Goal: Task Accomplishment & Management: Complete application form

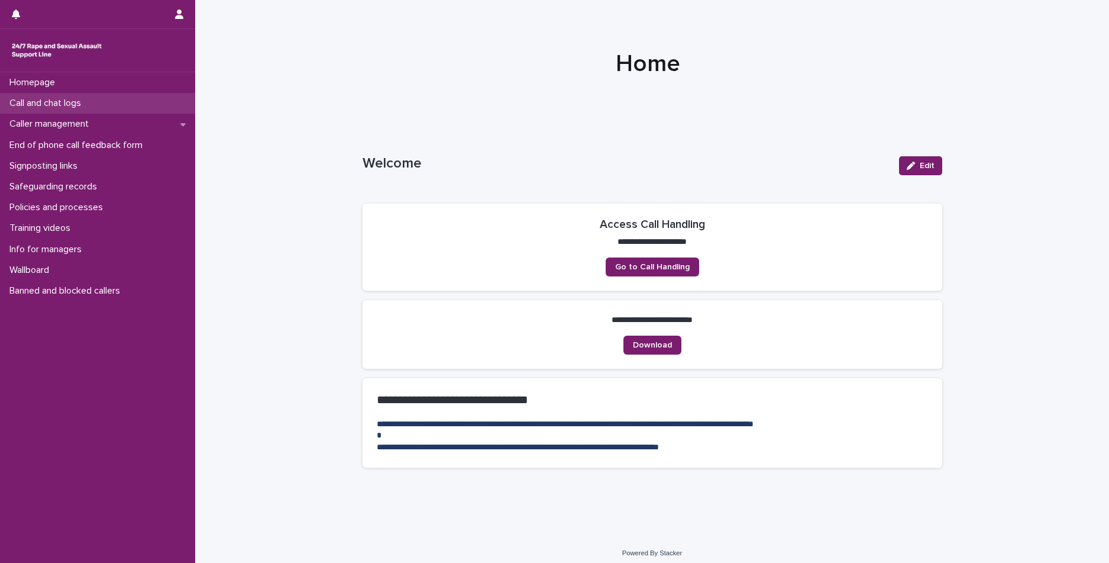
click at [56, 101] on p "Call and chat logs" at bounding box center [48, 103] width 86 height 11
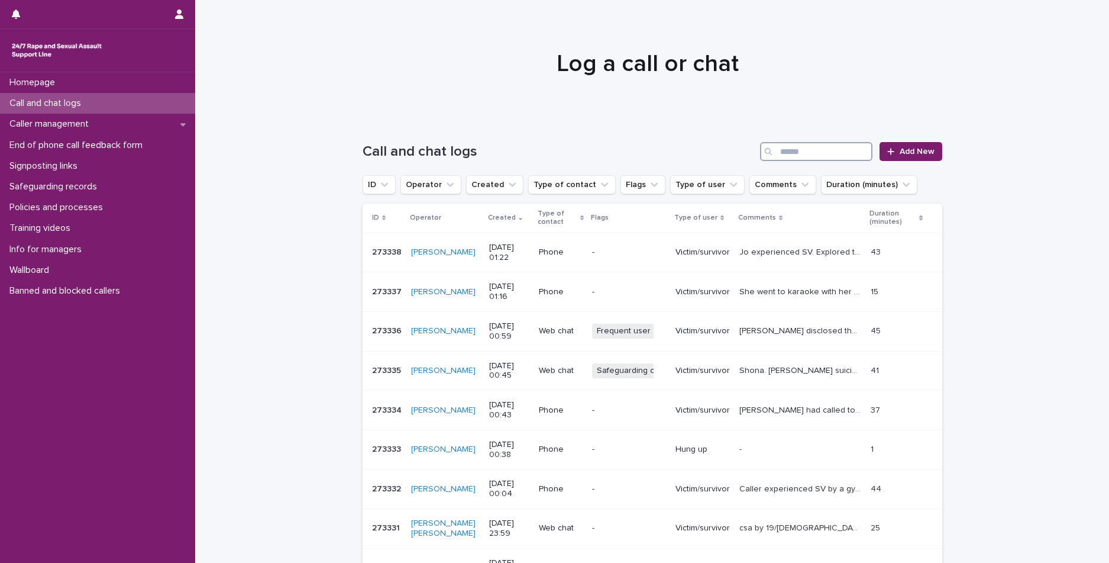
click at [788, 146] on input "Search" at bounding box center [816, 151] width 112 height 19
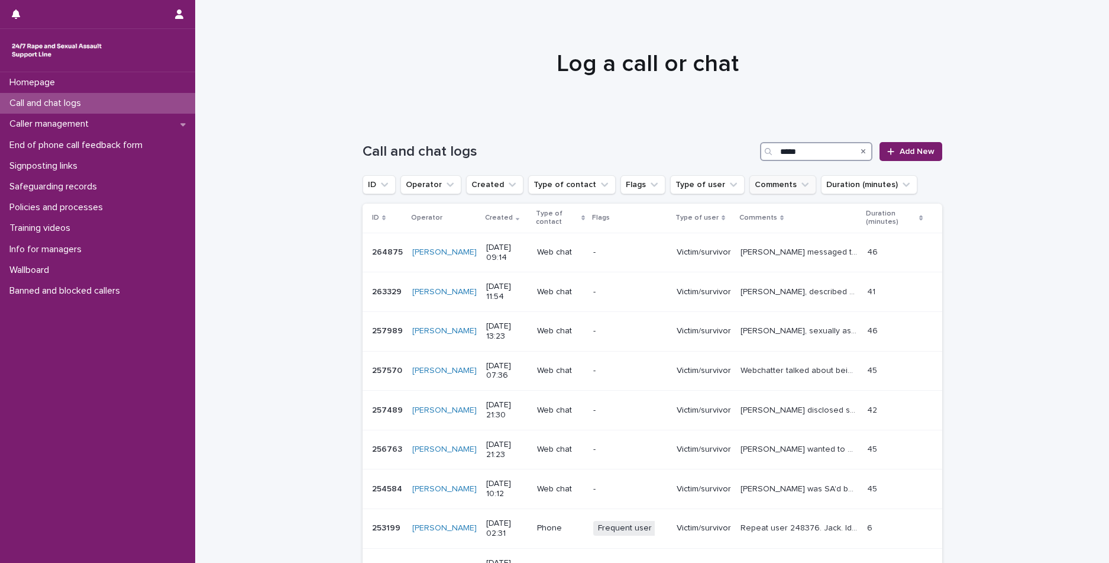
type input "*****"
click at [768, 185] on button "Comments" at bounding box center [783, 184] width 67 height 19
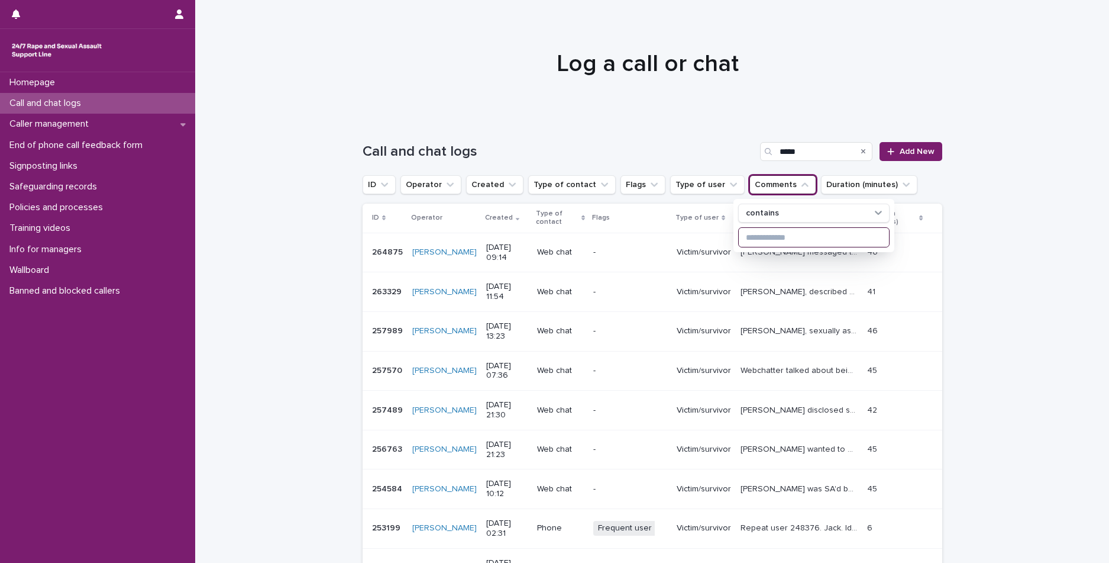
click at [759, 234] on input at bounding box center [814, 237] width 150 height 19
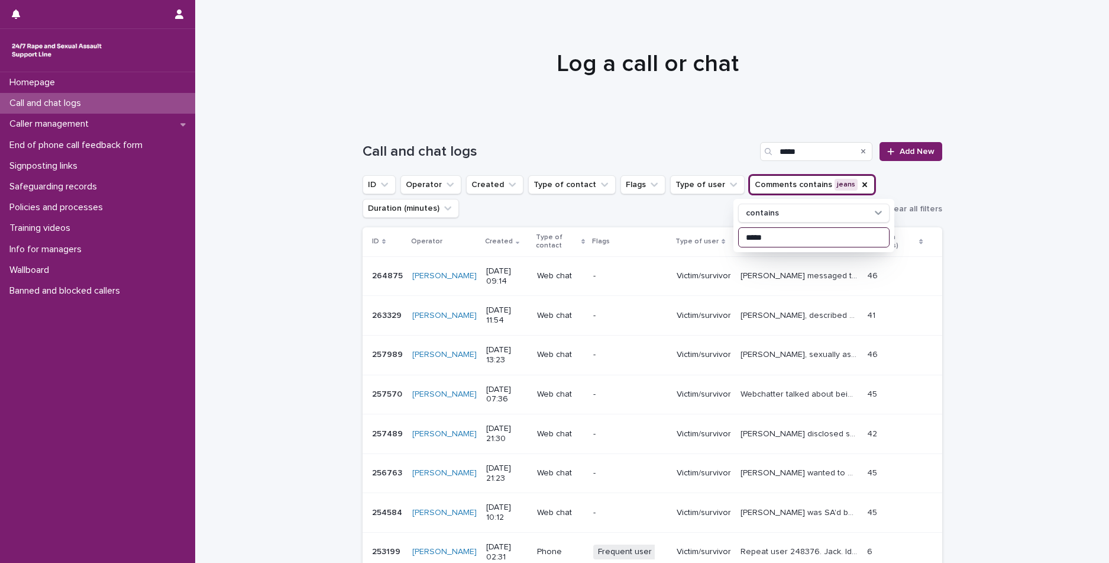
type input "*****"
click at [769, 276] on p "[PERSON_NAME] messaged to talk about wanting to go out in her 'low rise light b…" at bounding box center [801, 275] width 120 height 12
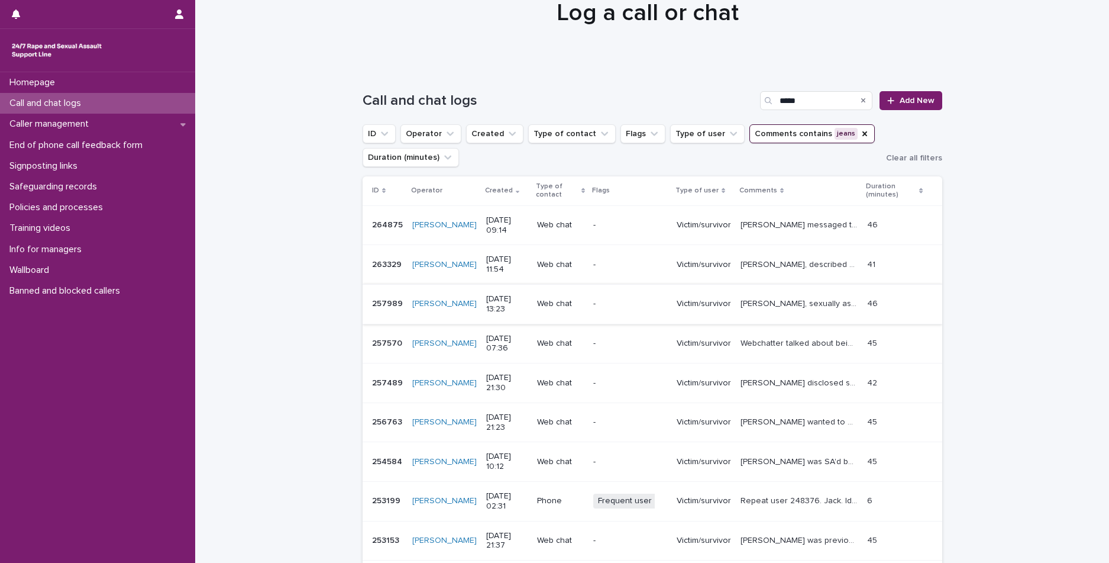
scroll to position [118, 0]
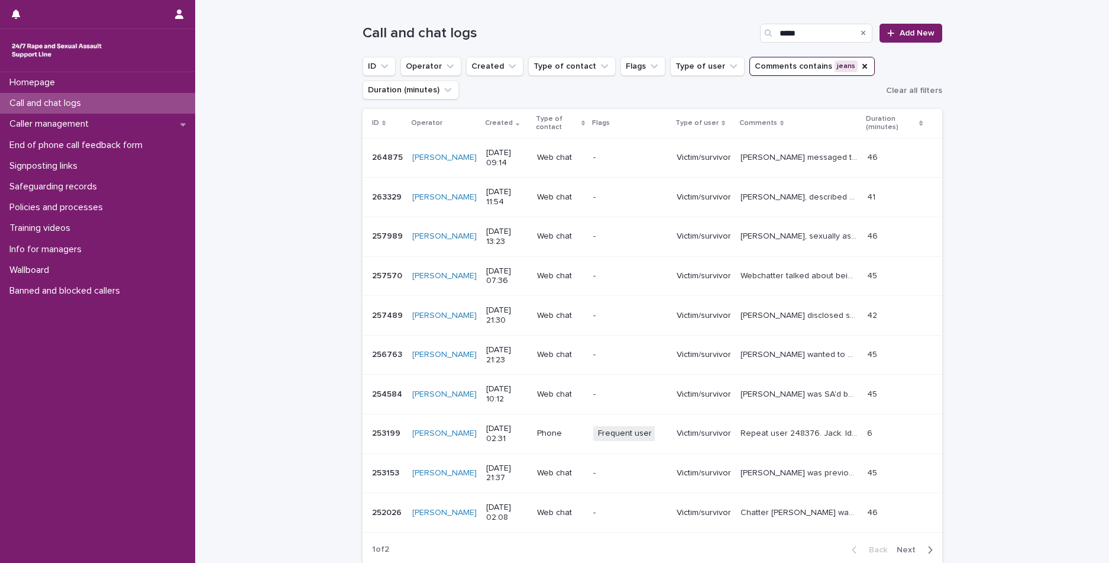
click at [607, 421] on div "Frequent user Sexually abuse + 0" at bounding box center [630, 433] width 74 height 24
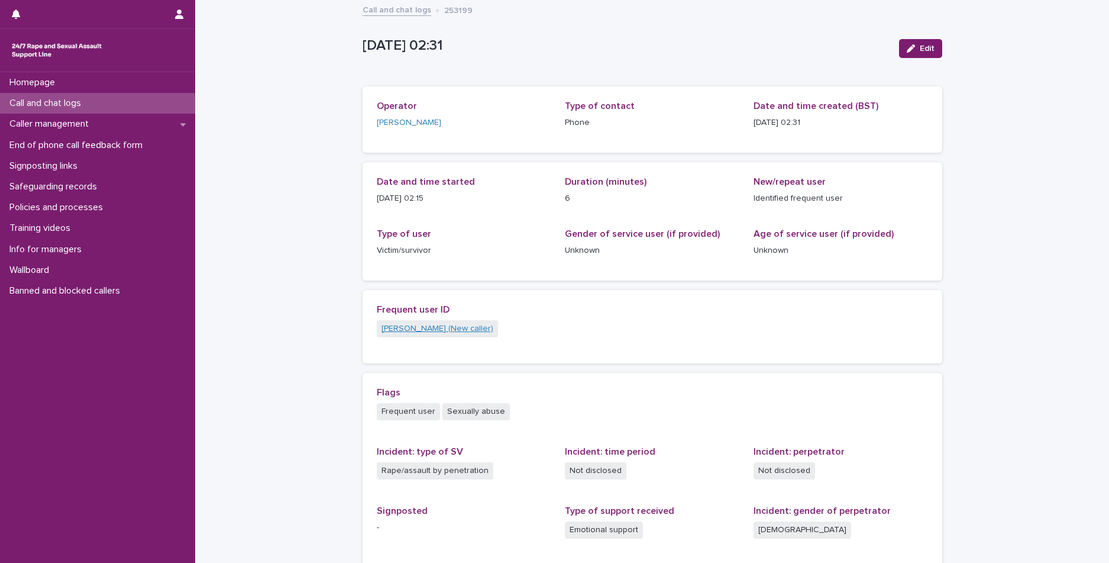
click at [405, 324] on link "[PERSON_NAME] (New caller)" at bounding box center [438, 328] width 112 height 12
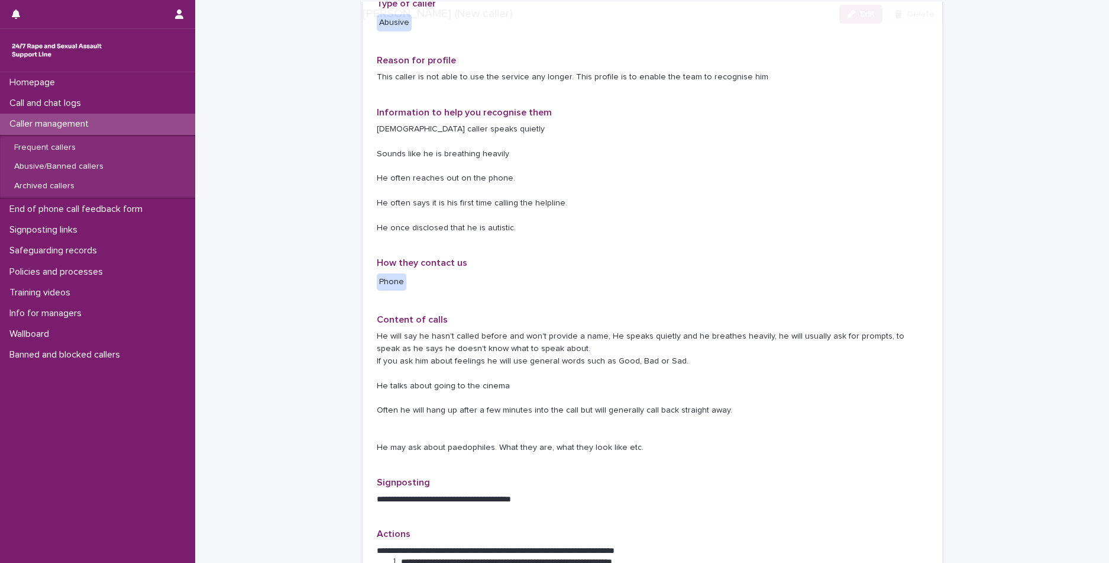
scroll to position [237, 0]
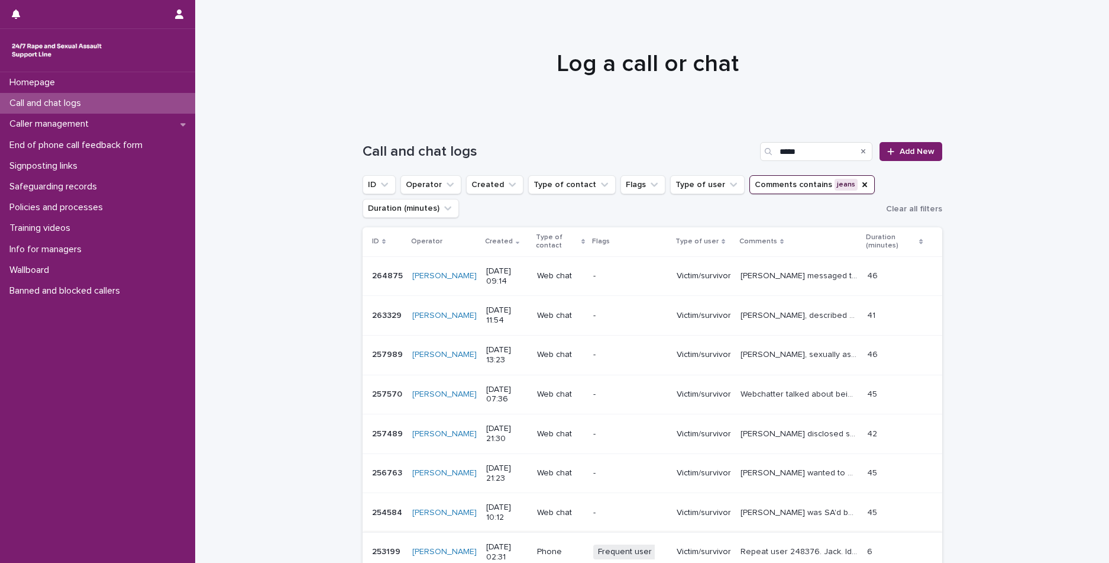
scroll to position [177, 0]
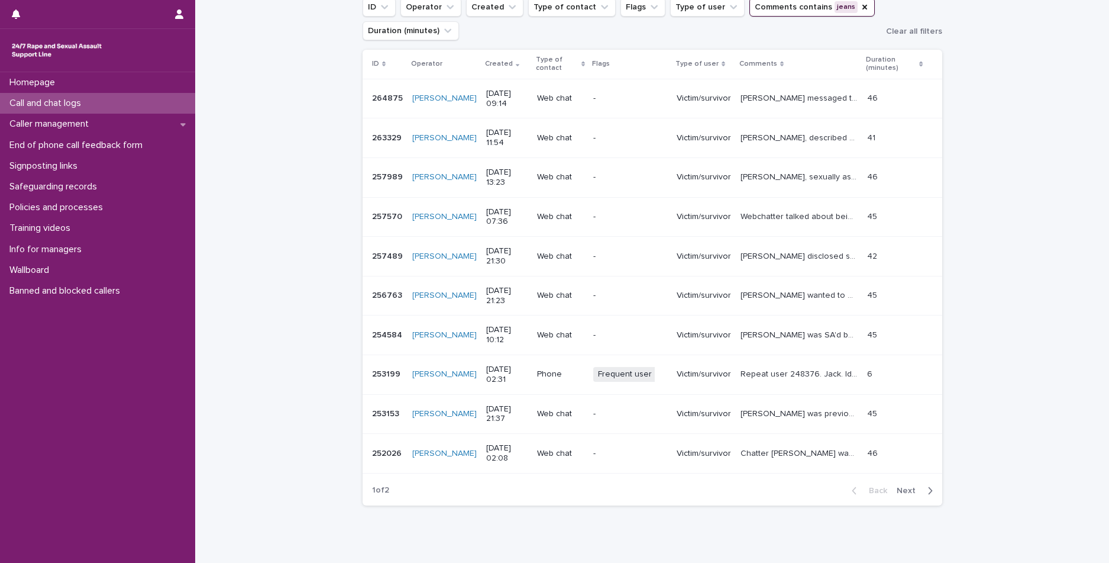
click at [913, 485] on button "Next" at bounding box center [917, 490] width 50 height 11
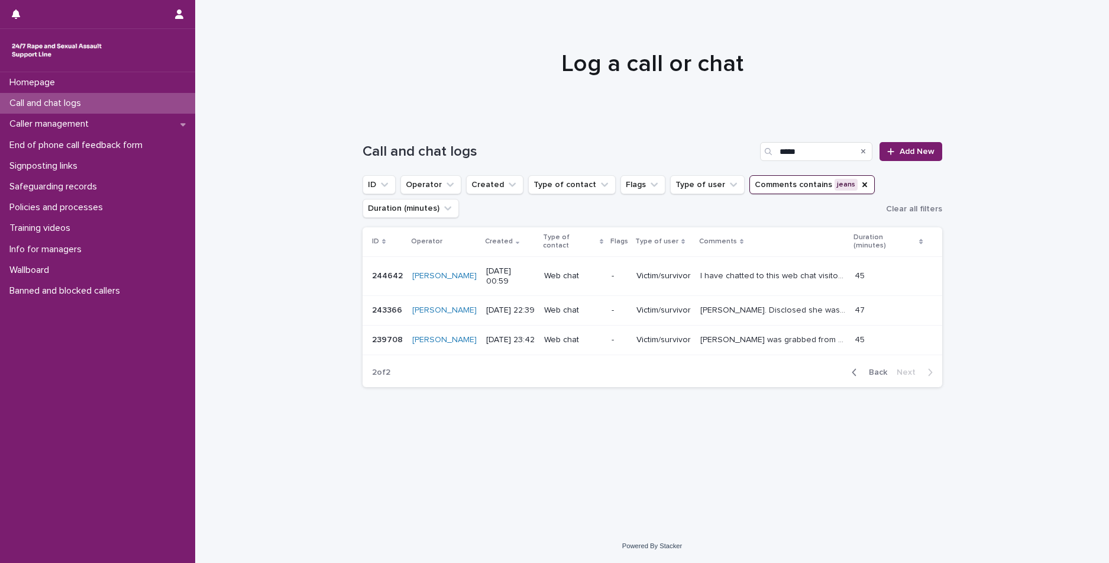
click at [867, 368] on span "Back" at bounding box center [874, 372] width 25 height 8
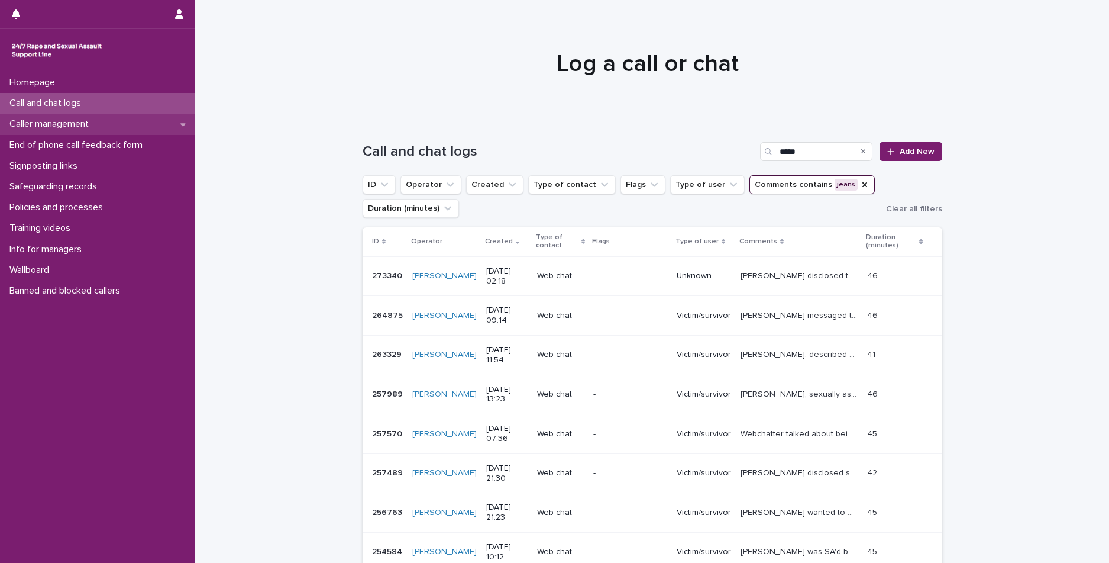
click at [66, 130] on p "Caller management" at bounding box center [51, 123] width 93 height 11
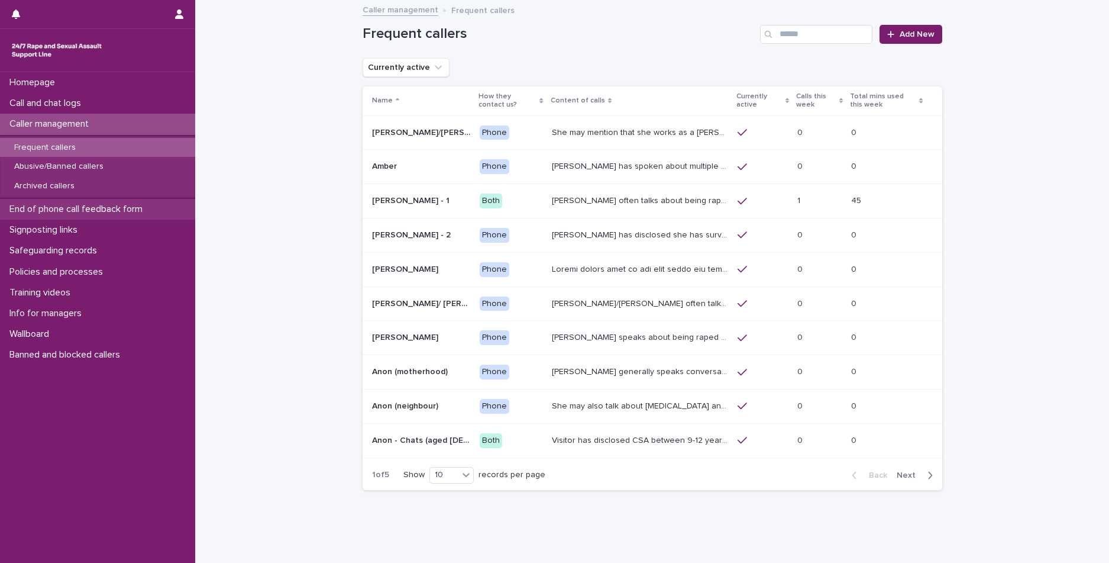
click at [85, 205] on p "End of phone call feedback form" at bounding box center [78, 209] width 147 height 11
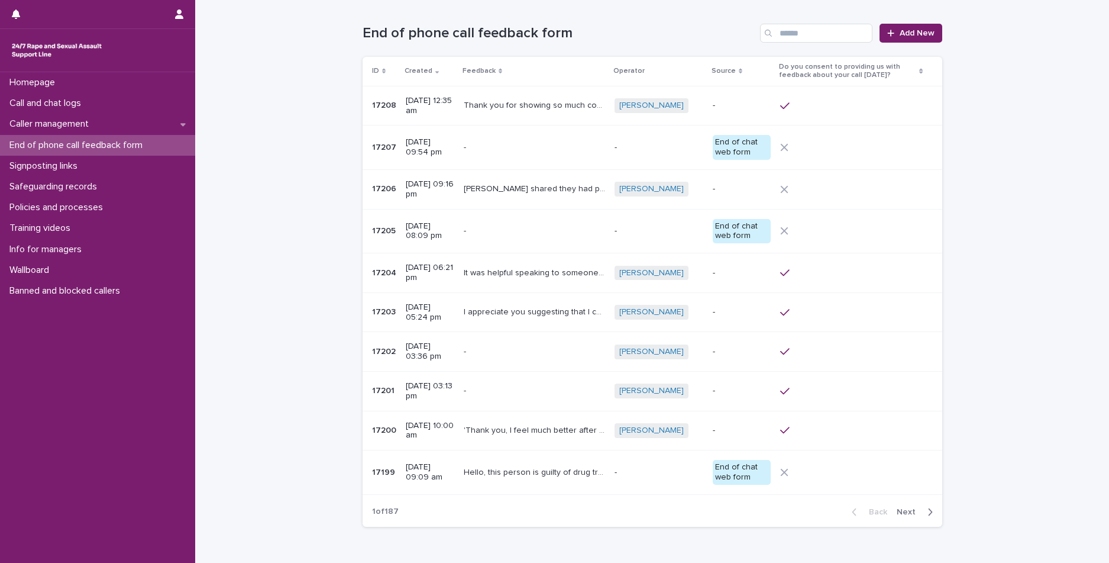
click at [504, 477] on p "Hello, this person is guilty of drug trafficking and rape of children under 18 …" at bounding box center [536, 471] width 144 height 12
click at [539, 153] on p at bounding box center [534, 148] width 141 height 10
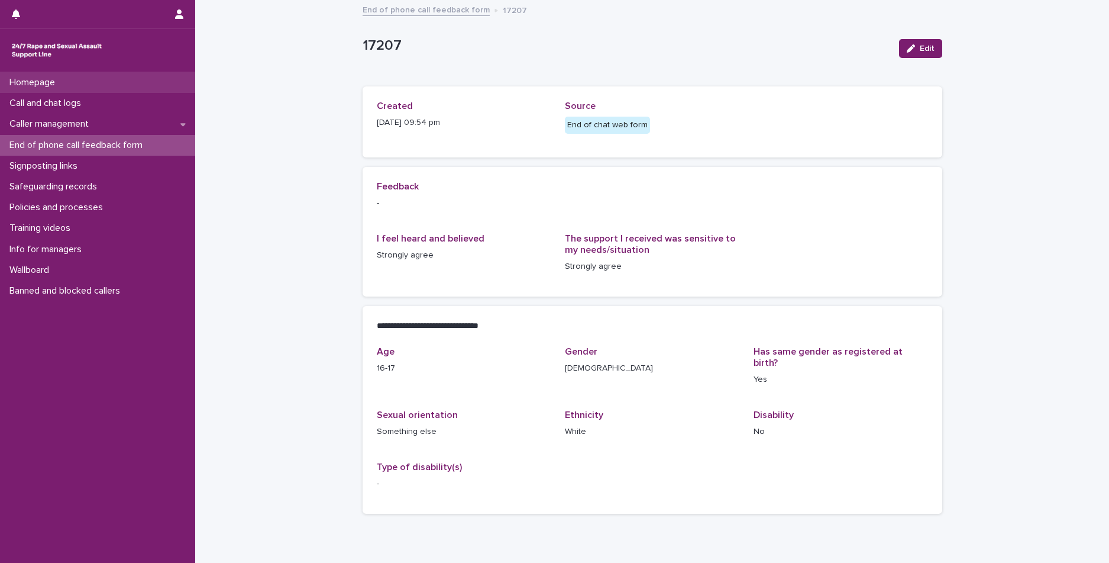
click at [3, 73] on div "Homepage" at bounding box center [97, 82] width 195 height 21
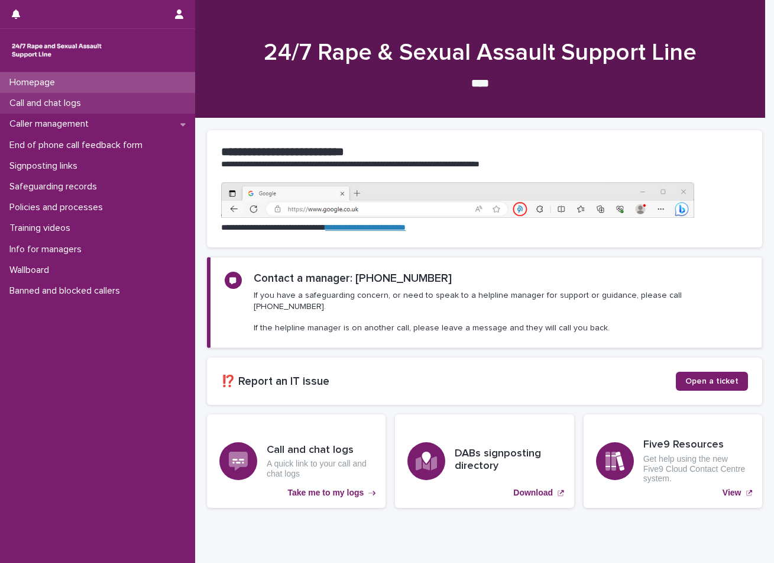
click at [89, 101] on p "Call and chat logs" at bounding box center [48, 103] width 86 height 11
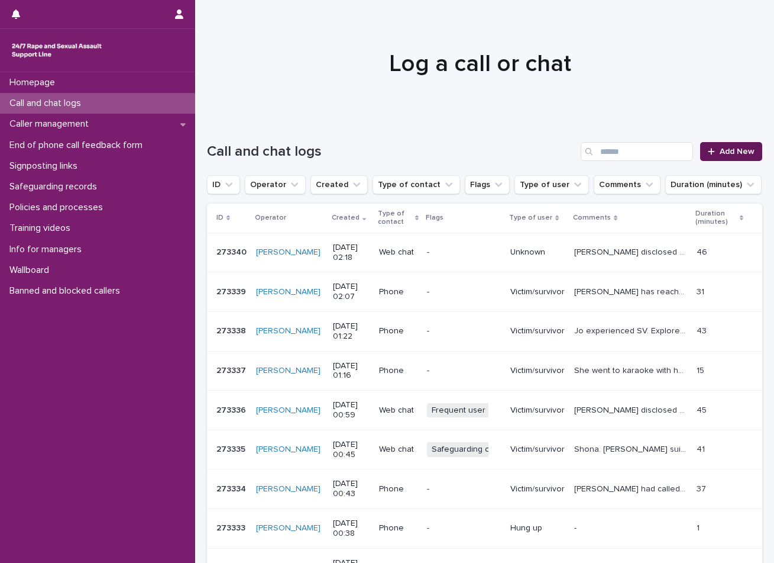
click at [720, 154] on span "Add New" at bounding box center [737, 151] width 35 height 8
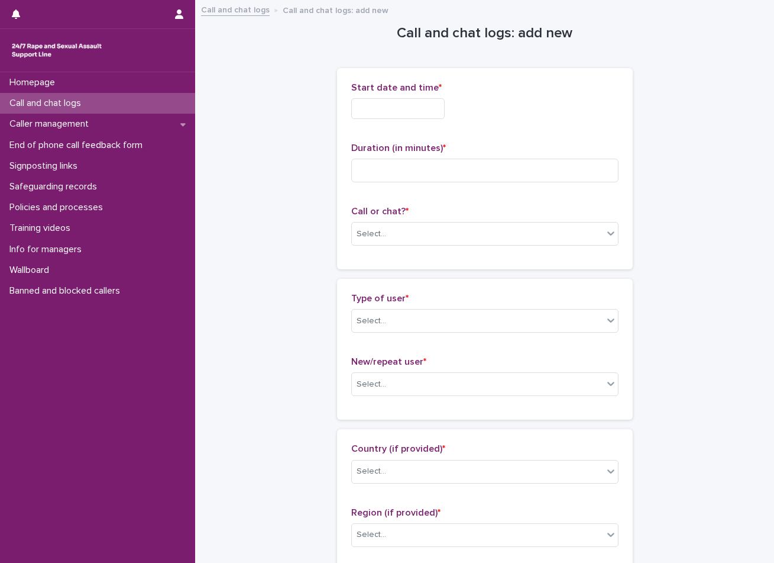
click at [432, 112] on input "text" at bounding box center [397, 108] width 93 height 21
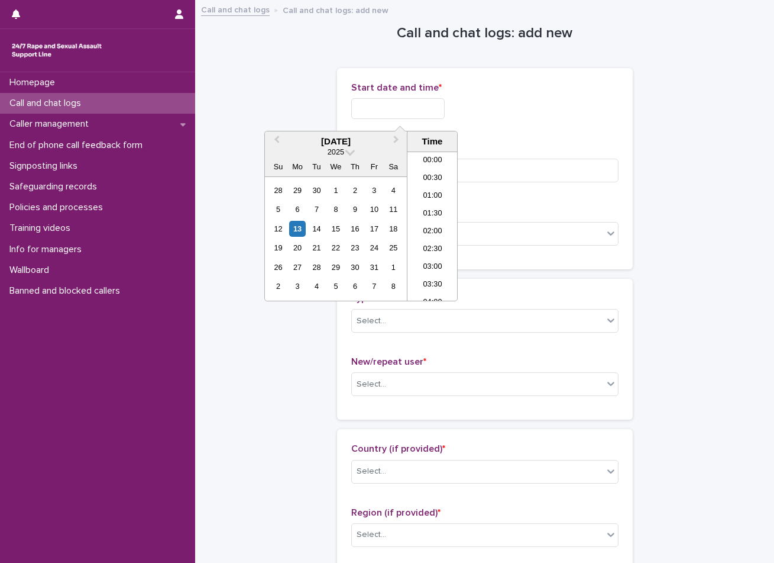
scroll to position [41, 0]
click at [442, 227] on li "03:00" at bounding box center [433, 226] width 50 height 18
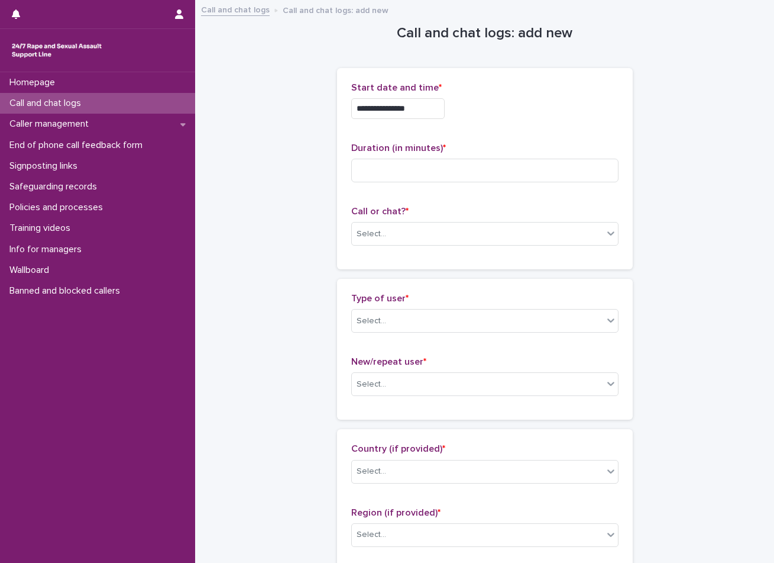
click at [438, 101] on input "**********" at bounding box center [397, 108] width 93 height 21
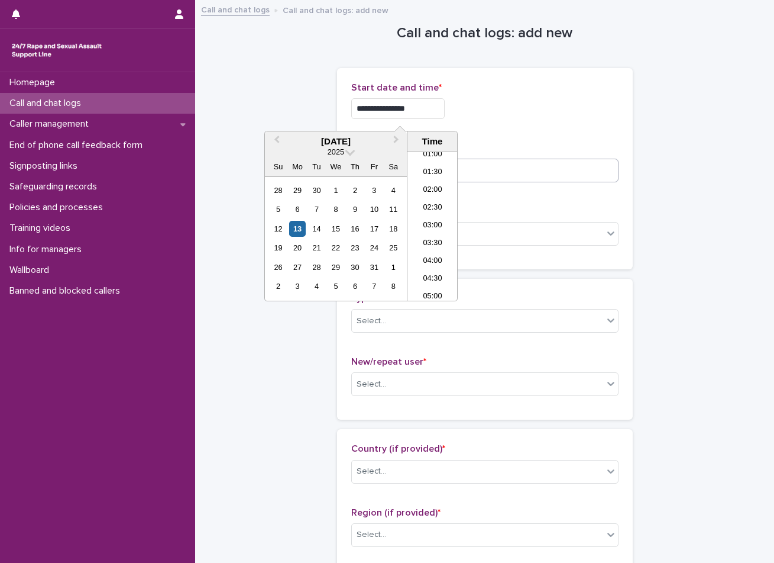
type input "**********"
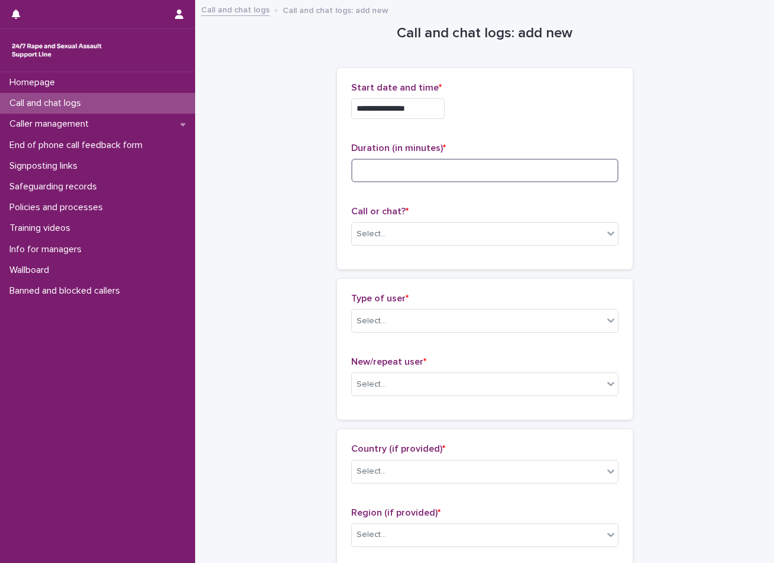
click at [506, 173] on input at bounding box center [484, 171] width 267 height 24
type input "*"
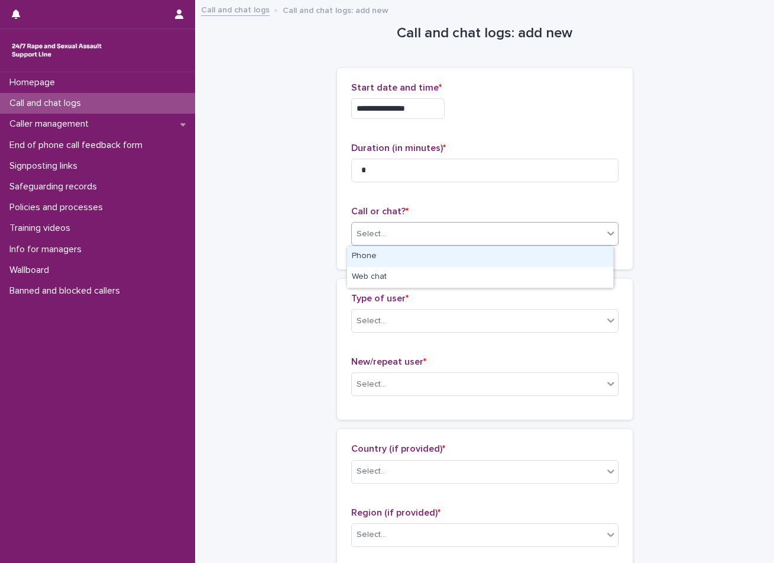
click at [473, 243] on div "Select..." at bounding box center [477, 234] width 251 height 20
drag, startPoint x: 450, startPoint y: 264, endPoint x: 448, endPoint y: 258, distance: 6.2
click at [448, 258] on div "Phone" at bounding box center [480, 256] width 266 height 21
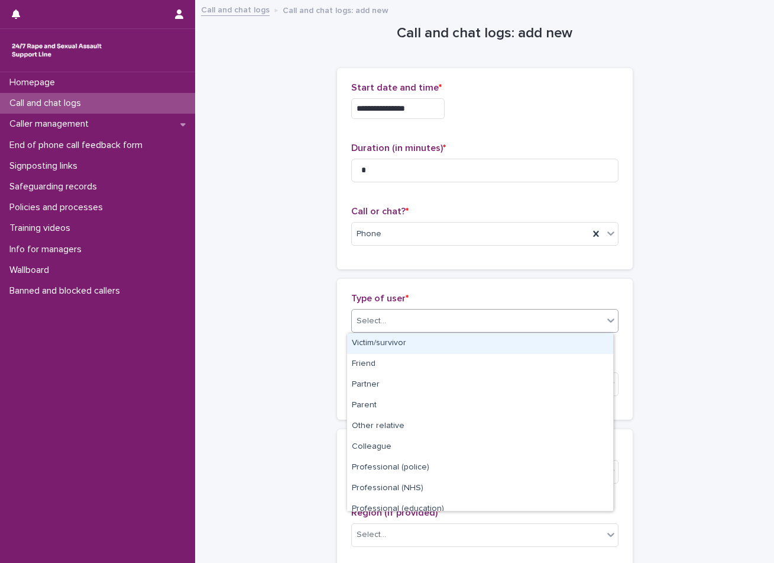
click at [431, 328] on div "Select..." at bounding box center [477, 321] width 251 height 20
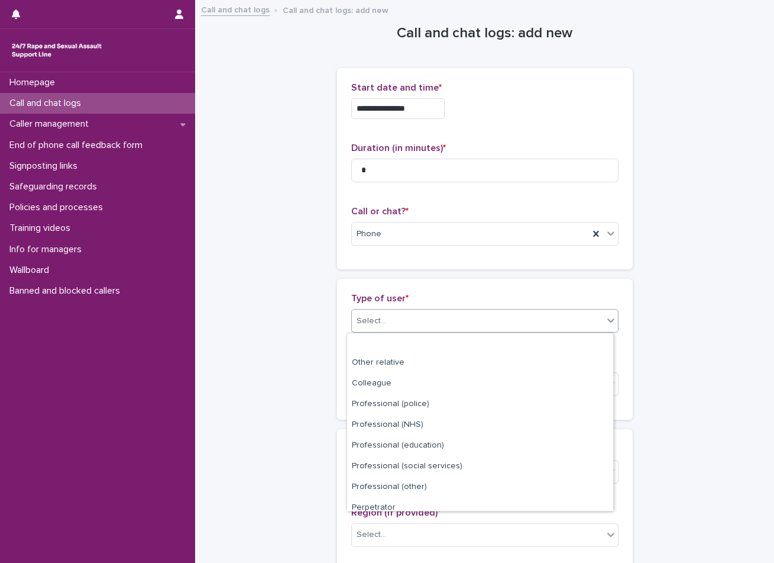
scroll to position [133, 0]
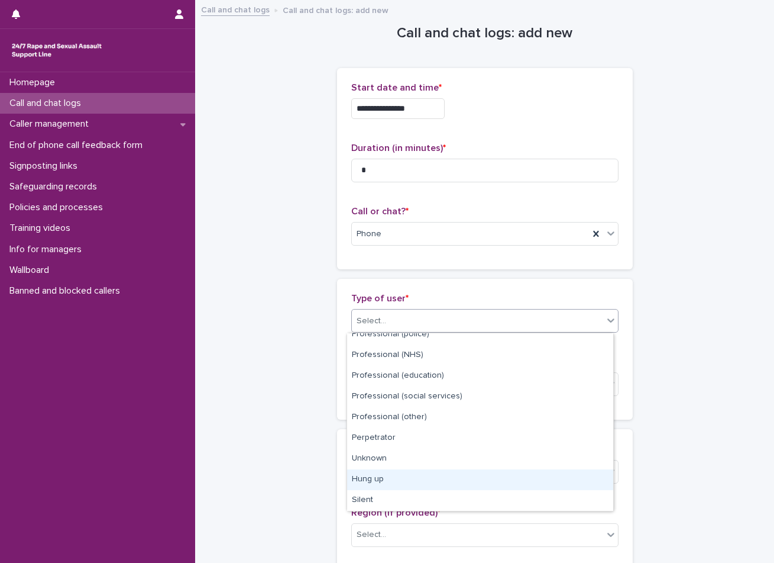
click at [447, 480] on div "Hung up" at bounding box center [480, 479] width 266 height 21
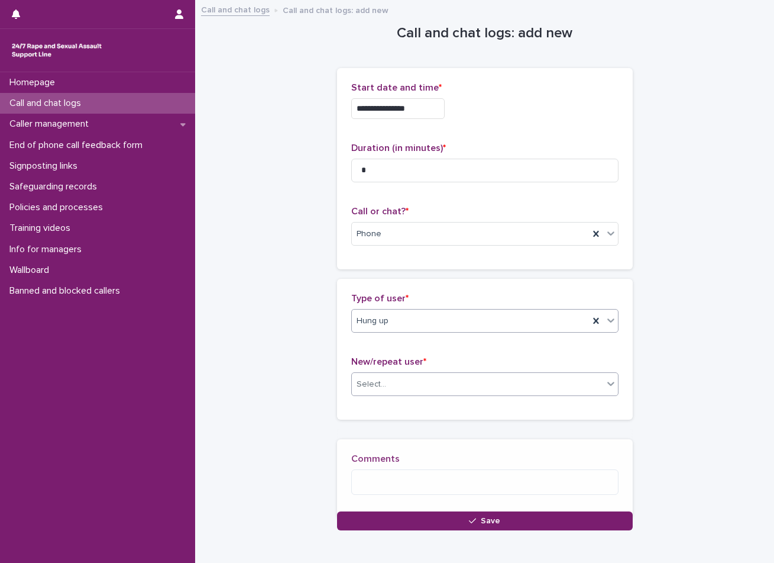
click at [460, 380] on div "Select..." at bounding box center [477, 385] width 251 height 20
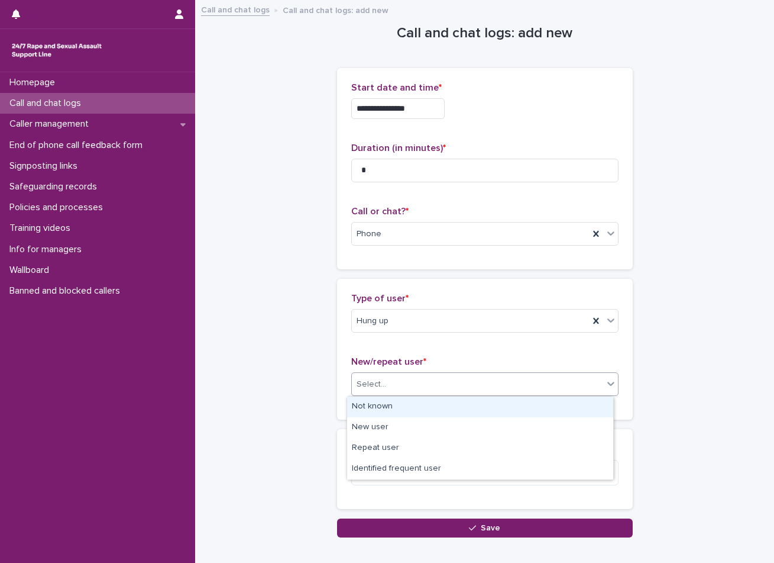
click at [399, 406] on div "Not known" at bounding box center [480, 406] width 266 height 21
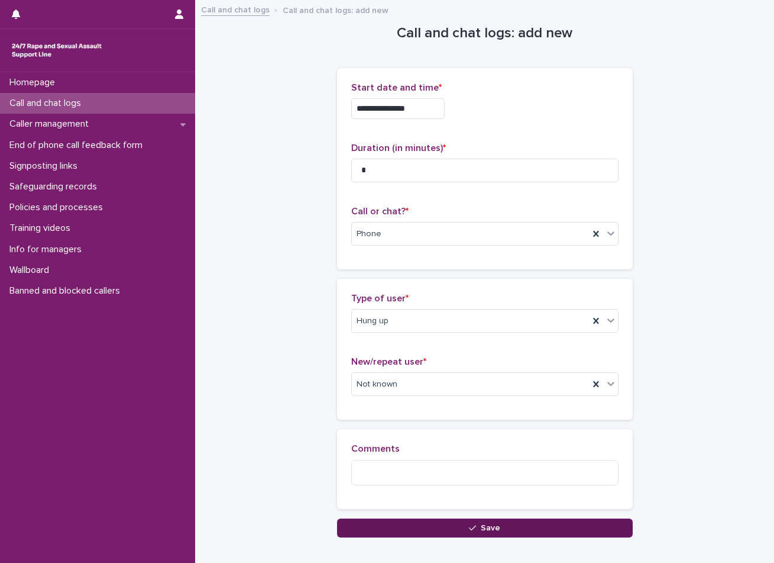
click at [475, 536] on button "Save" at bounding box center [485, 527] width 296 height 19
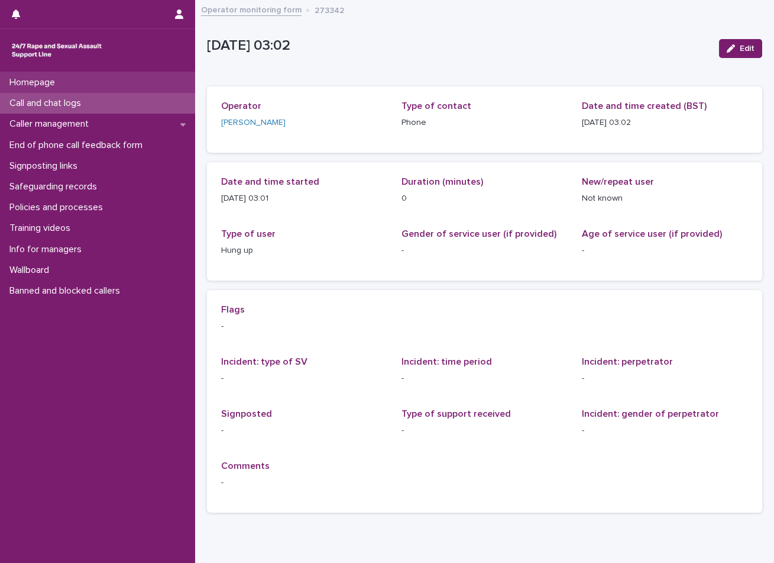
click at [37, 73] on div "Homepage" at bounding box center [97, 82] width 195 height 21
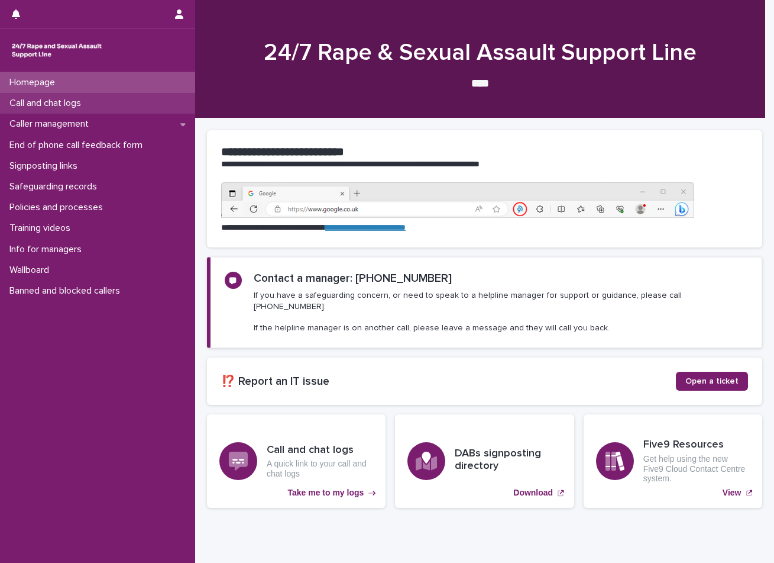
click at [102, 107] on div "Call and chat logs" at bounding box center [97, 103] width 195 height 21
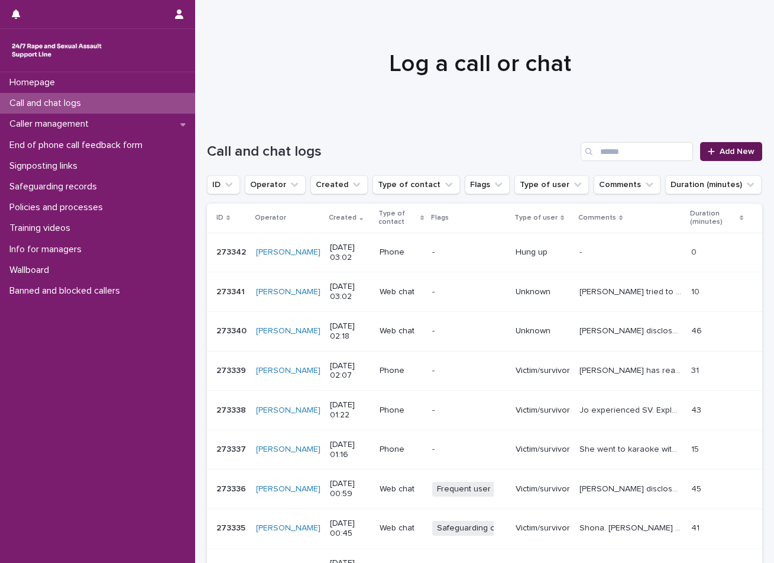
click at [737, 153] on span "Add New" at bounding box center [737, 151] width 35 height 8
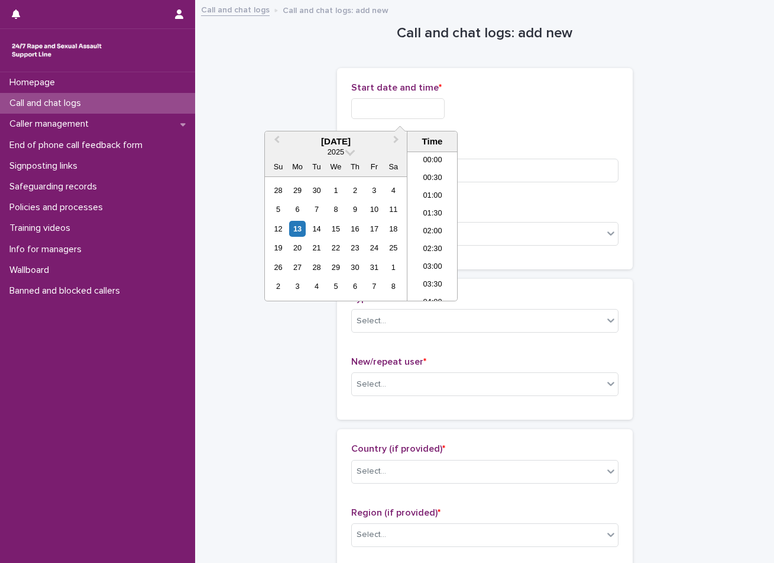
click at [391, 104] on input "text" at bounding box center [397, 108] width 93 height 21
click at [428, 225] on li "03:00" at bounding box center [433, 226] width 50 height 18
click at [427, 114] on input "**********" at bounding box center [397, 108] width 93 height 21
type input "**********"
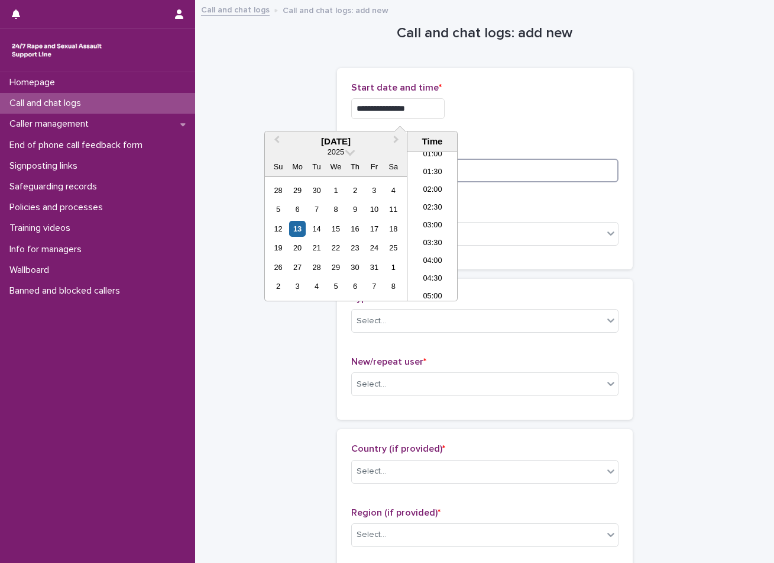
click at [498, 169] on input at bounding box center [484, 171] width 267 height 24
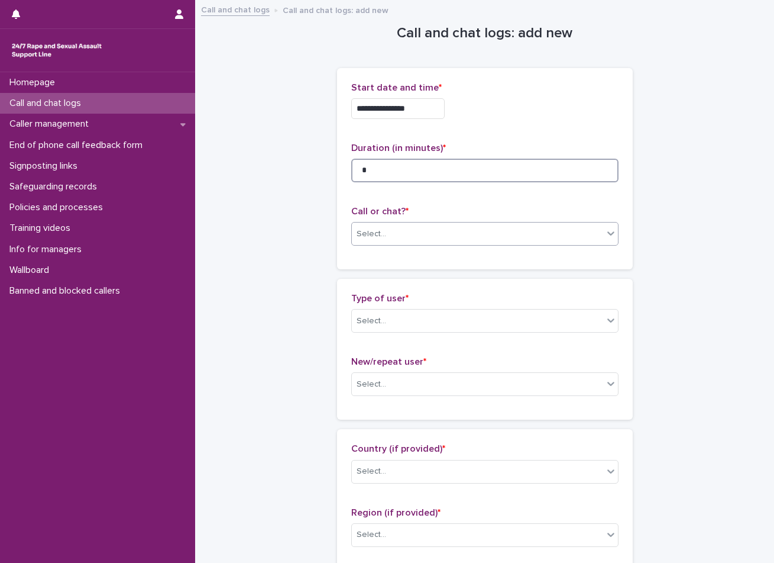
type input "*"
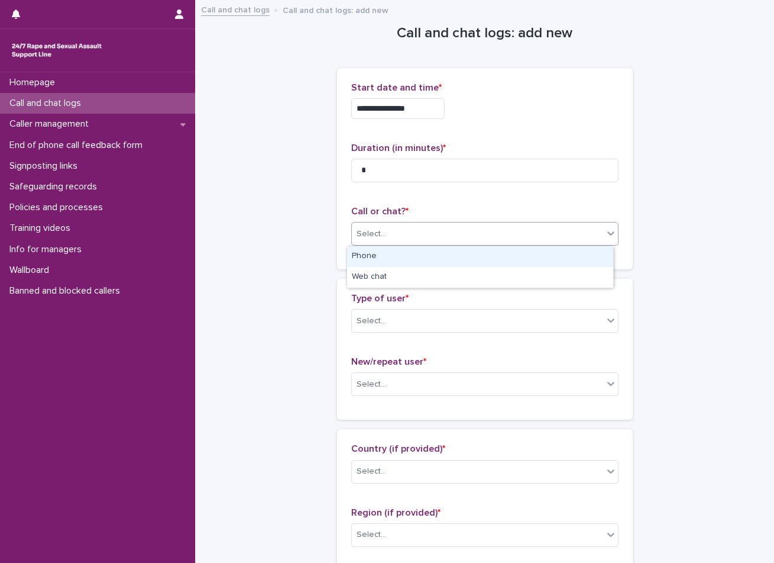
click at [428, 237] on div "Select..." at bounding box center [477, 234] width 251 height 20
click at [460, 257] on div "Phone" at bounding box center [480, 256] width 266 height 21
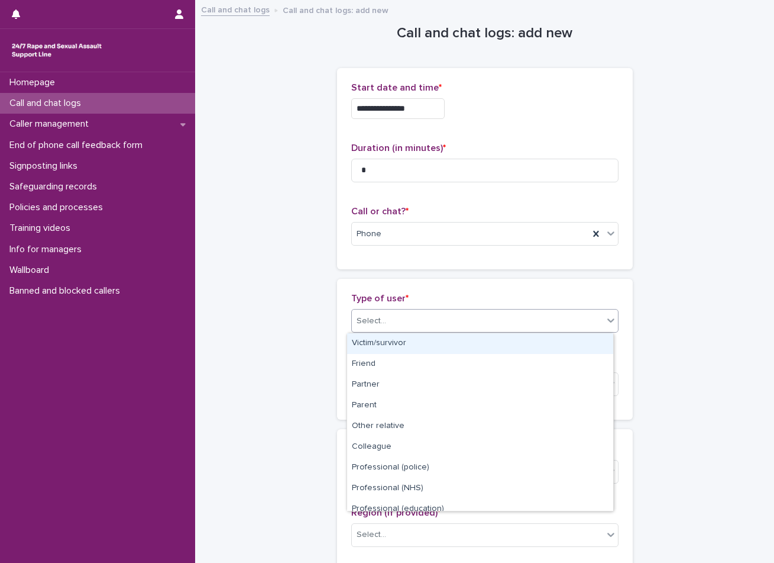
click at [427, 314] on div "Select..." at bounding box center [477, 321] width 251 height 20
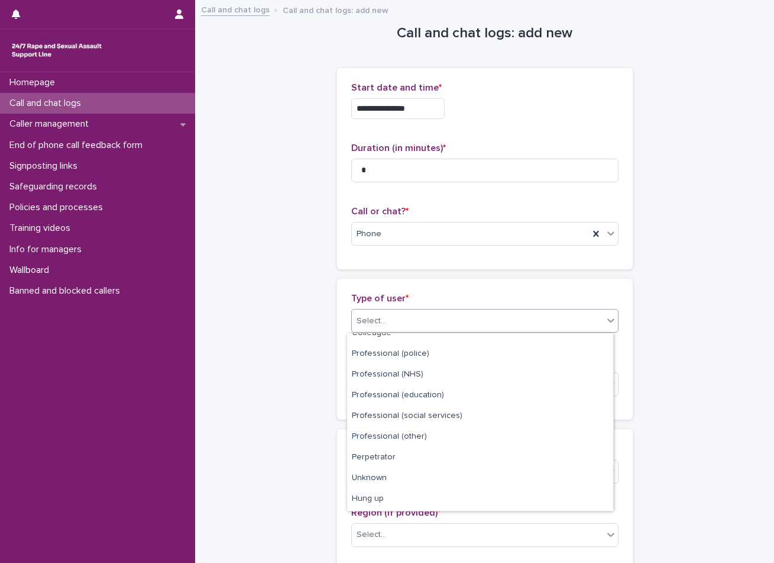
scroll to position [118, 0]
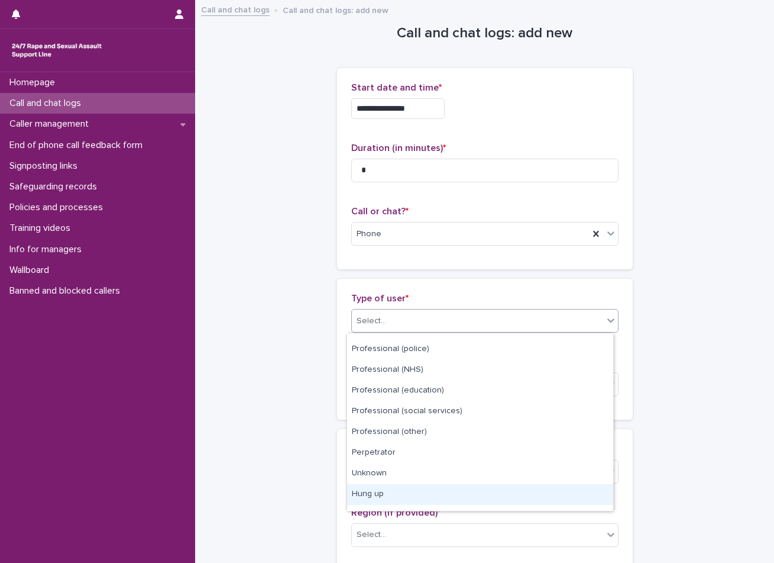
drag, startPoint x: 421, startPoint y: 463, endPoint x: 410, endPoint y: 489, distance: 28.9
click at [410, 493] on div "Hung up" at bounding box center [480, 494] width 266 height 21
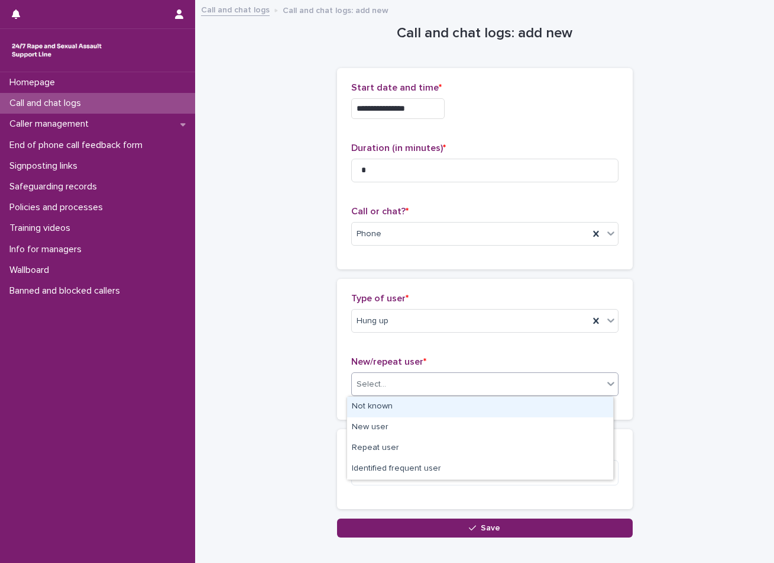
click at [417, 385] on div "Select..." at bounding box center [477, 385] width 251 height 20
click at [389, 410] on div "Not known" at bounding box center [480, 406] width 266 height 21
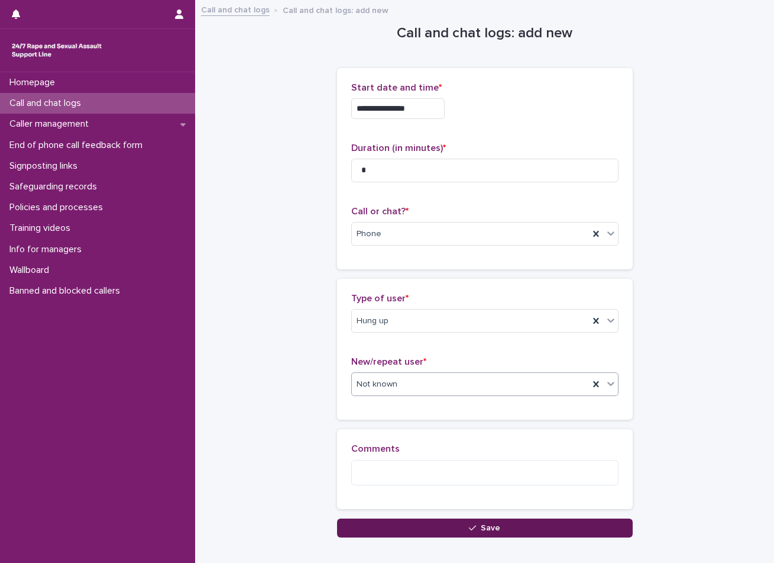
click at [414, 528] on button "Save" at bounding box center [485, 527] width 296 height 19
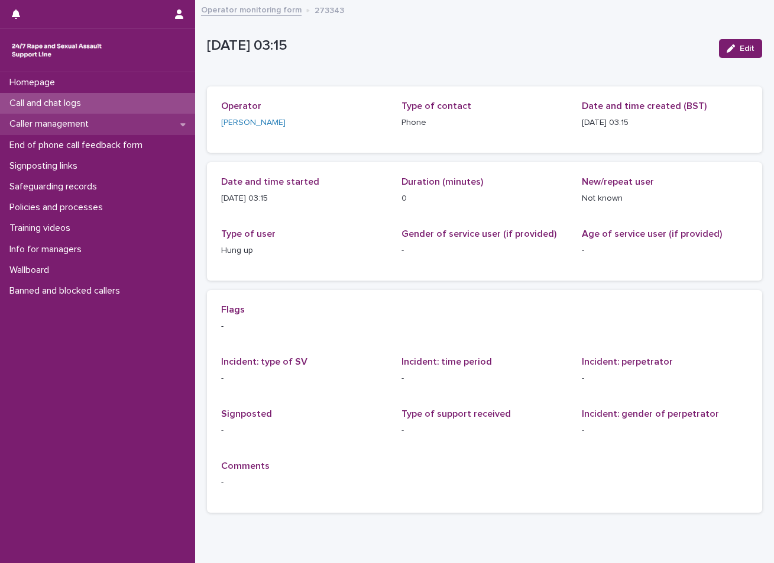
click at [72, 121] on p "Caller management" at bounding box center [51, 123] width 93 height 11
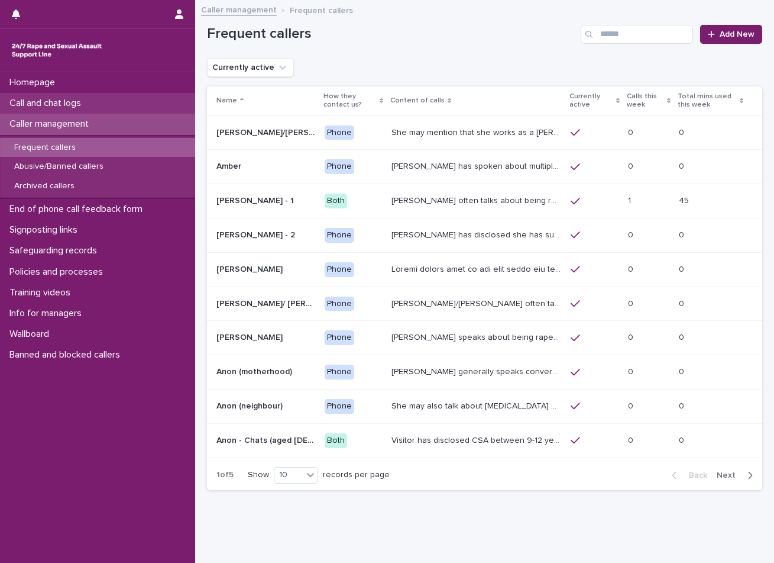
click at [67, 105] on p "Call and chat logs" at bounding box center [48, 103] width 86 height 11
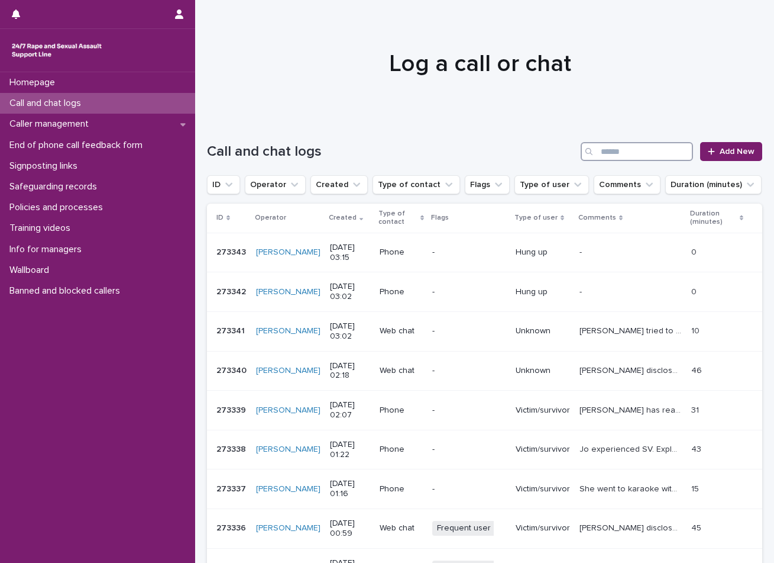
click at [632, 148] on input "Search" at bounding box center [637, 151] width 112 height 19
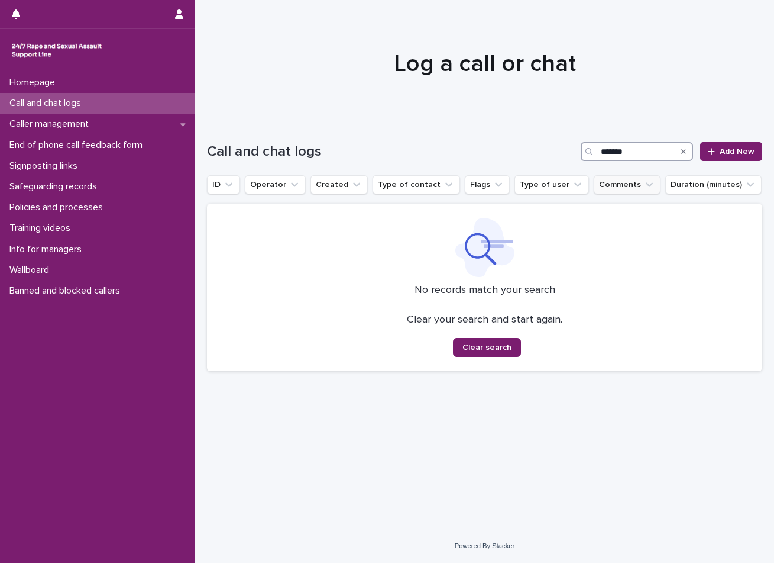
type input "*******"
click at [612, 181] on button "Comments" at bounding box center [627, 184] width 67 height 19
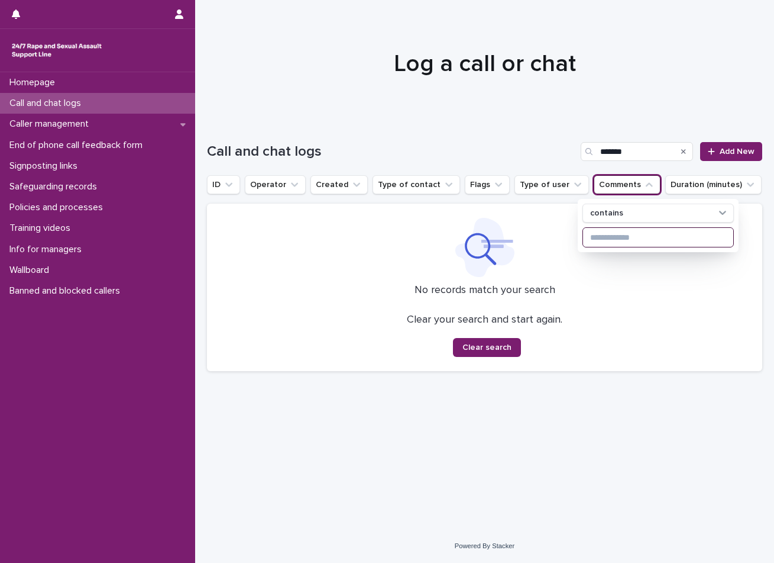
click at [603, 241] on input at bounding box center [658, 237] width 150 height 19
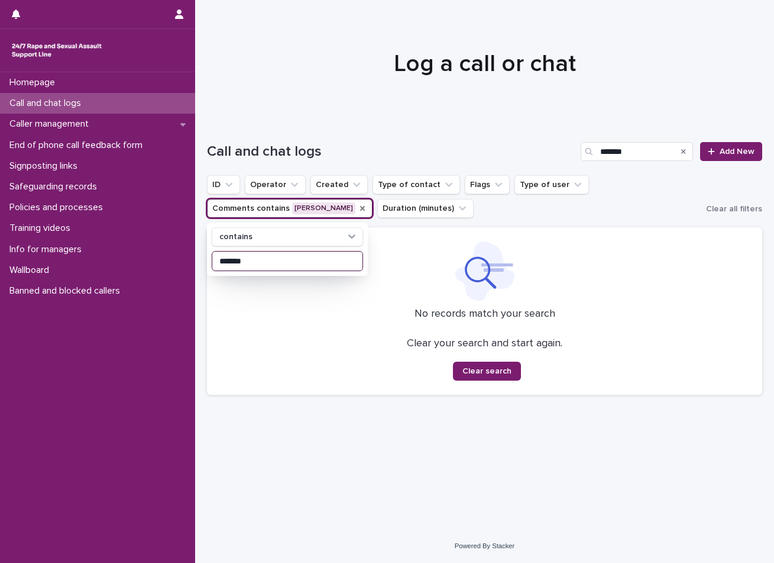
type input "*******"
click at [358, 207] on icon "Comments" at bounding box center [362, 208] width 9 height 9
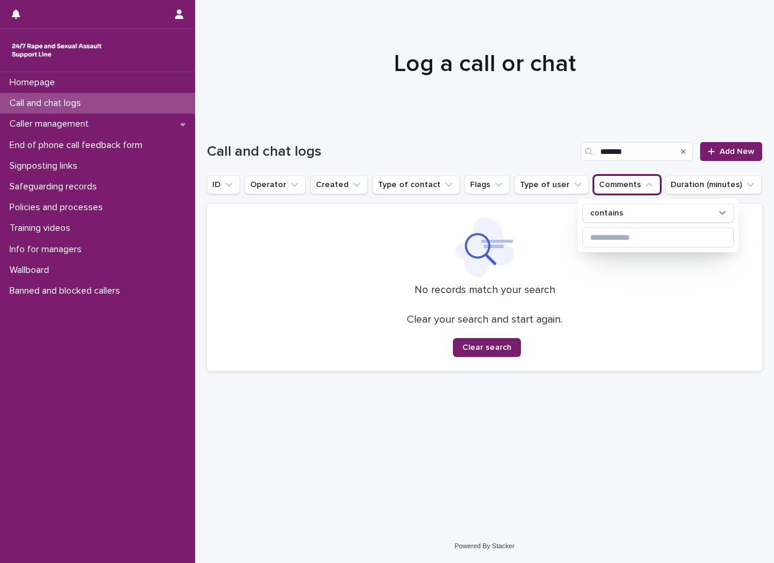
click at [567, 254] on div at bounding box center [484, 247] width 527 height 59
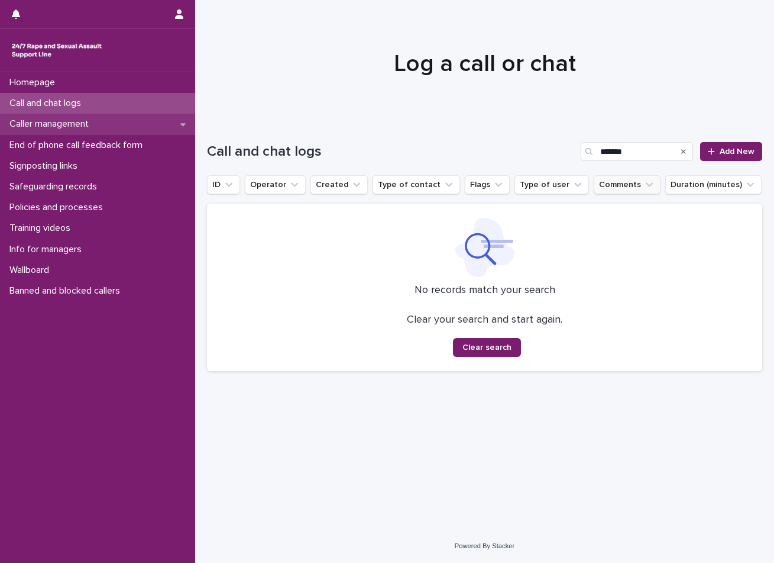
click at [47, 120] on p "Caller management" at bounding box center [51, 123] width 93 height 11
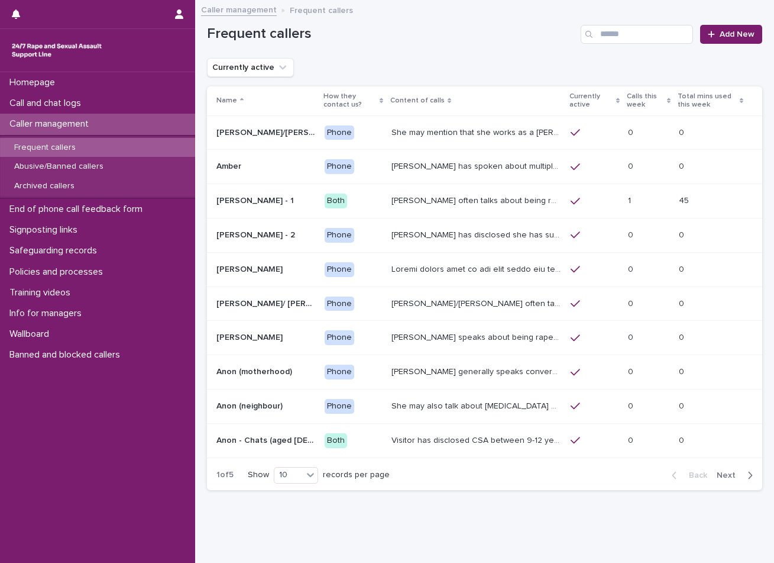
click at [421, 256] on td at bounding box center [476, 269] width 179 height 34
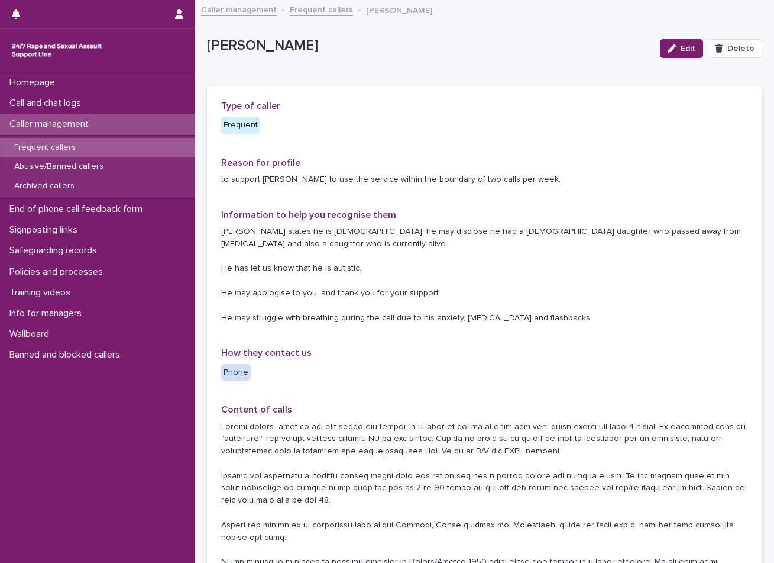
scroll to position [59, 0]
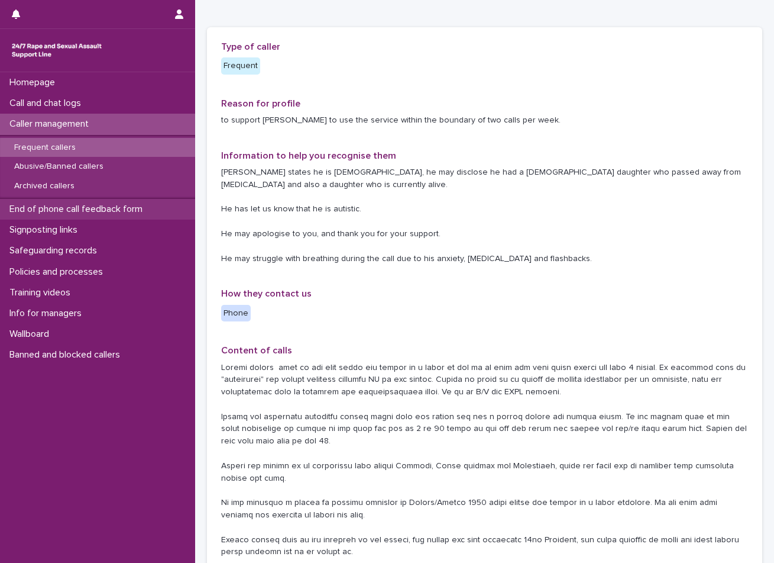
click at [125, 204] on p "End of phone call feedback form" at bounding box center [78, 209] width 147 height 11
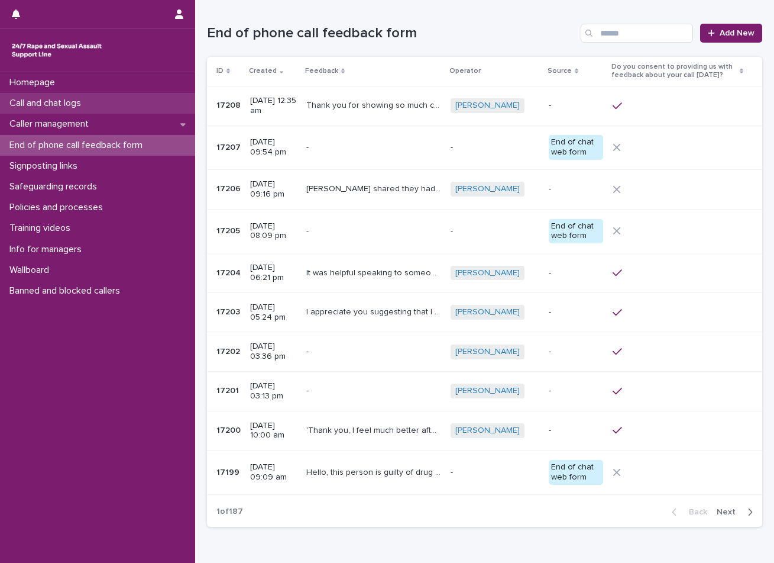
click at [56, 106] on p "Call and chat logs" at bounding box center [48, 103] width 86 height 11
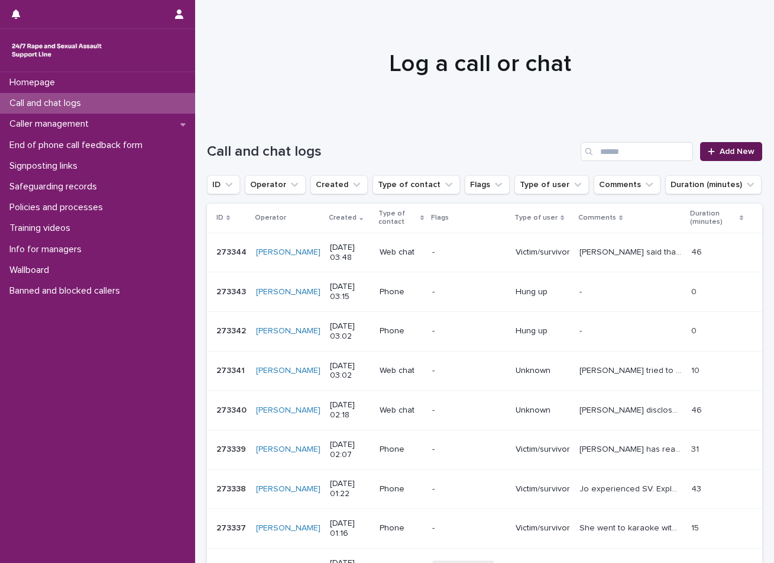
click at [735, 146] on link "Add New" at bounding box center [731, 151] width 62 height 19
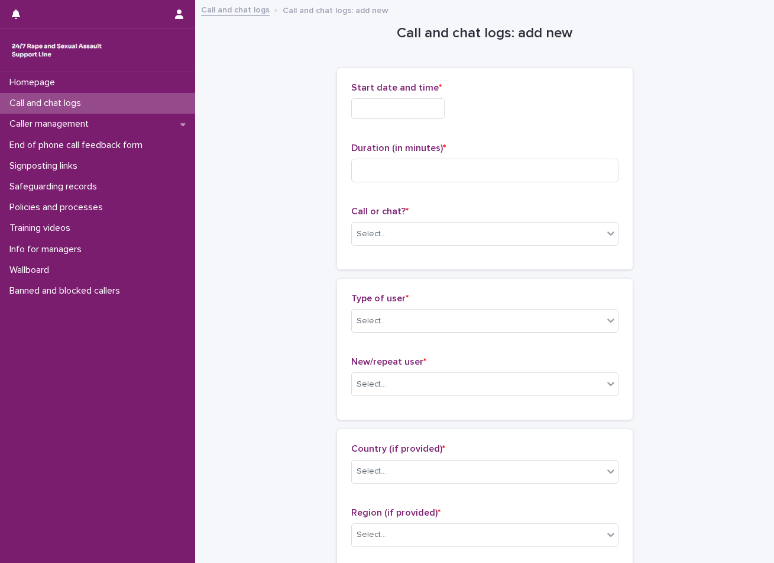
click at [383, 105] on input "text" at bounding box center [397, 108] width 93 height 21
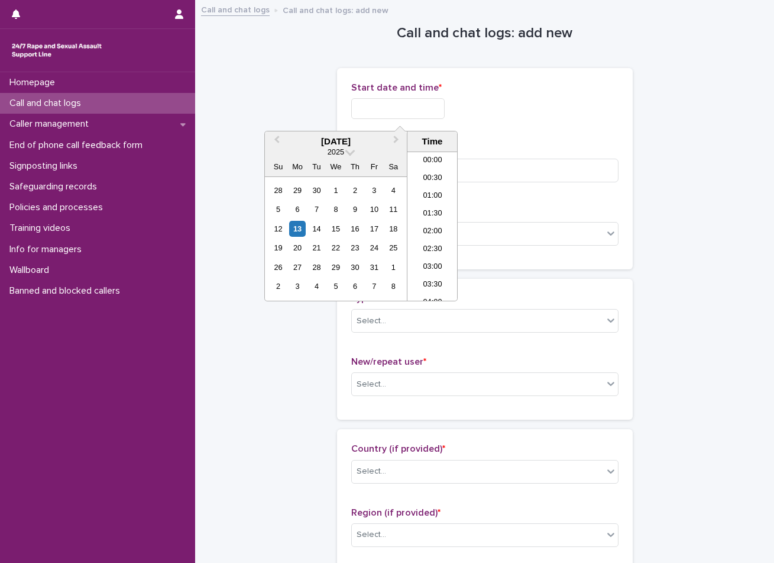
scroll to position [77, 0]
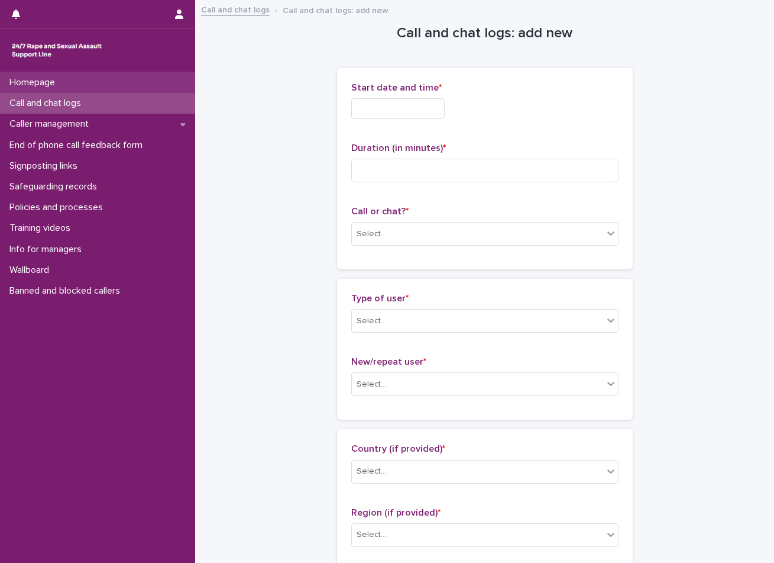
click at [56, 81] on p "Homepage" at bounding box center [35, 82] width 60 height 11
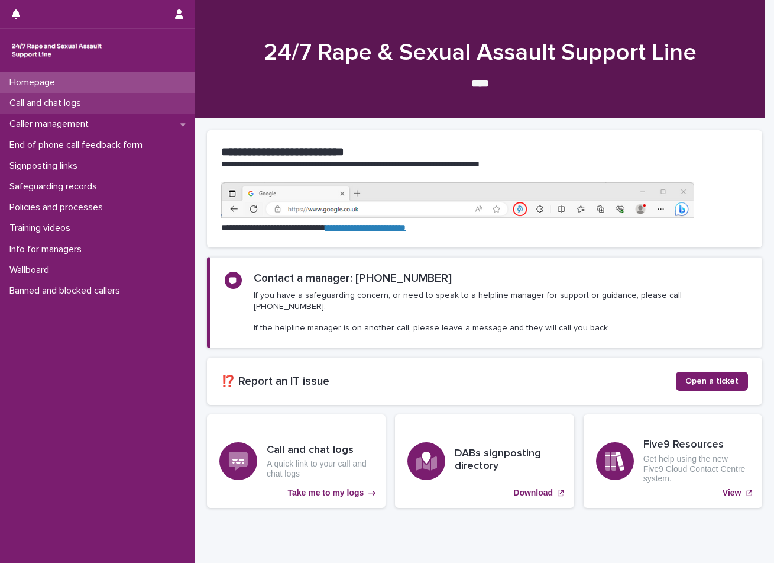
click at [57, 101] on p "Call and chat logs" at bounding box center [48, 103] width 86 height 11
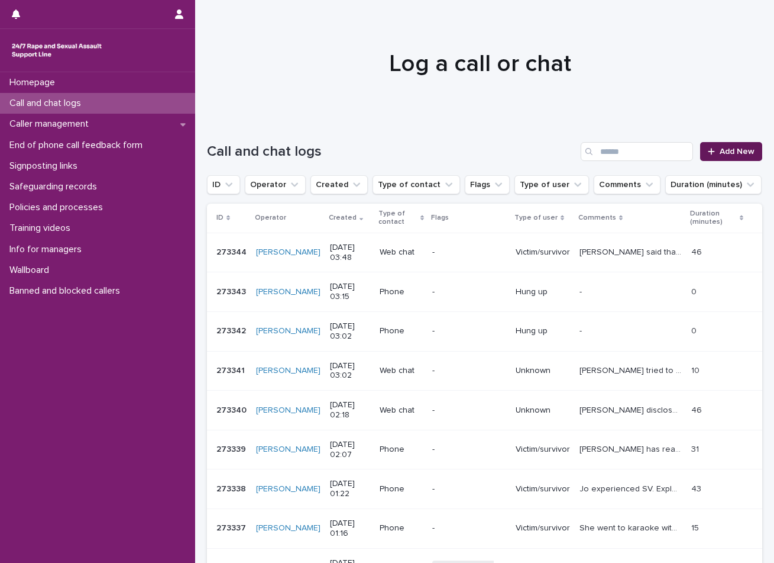
click at [718, 160] on link "Add New" at bounding box center [731, 151] width 62 height 19
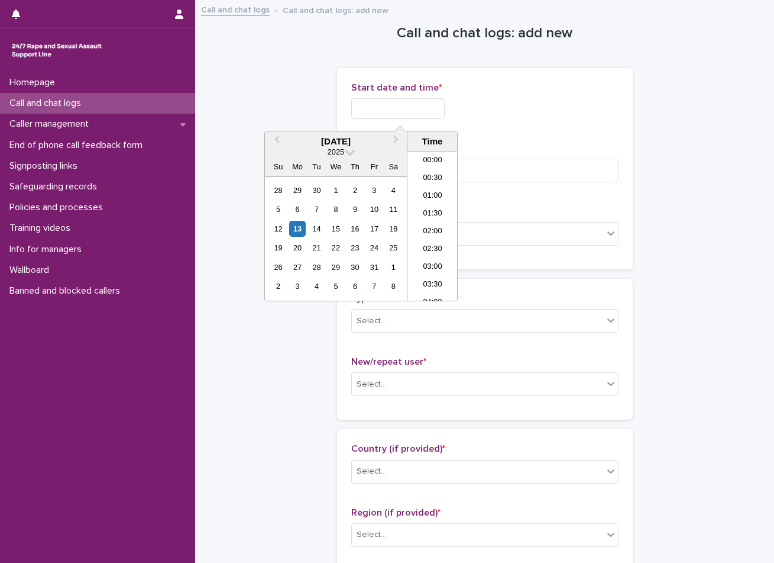
click at [408, 112] on input "text" at bounding box center [397, 108] width 93 height 21
click at [418, 209] on li "03:30" at bounding box center [433, 208] width 50 height 18
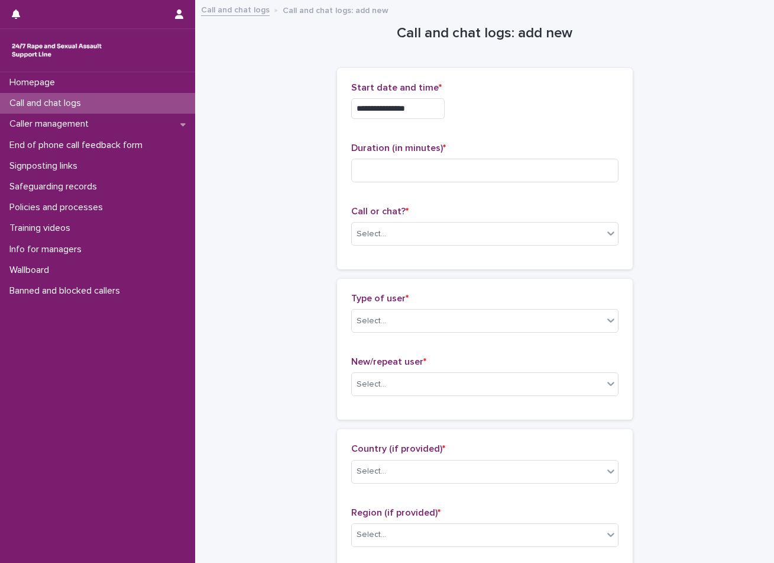
click at [432, 110] on input "**********" at bounding box center [397, 108] width 93 height 21
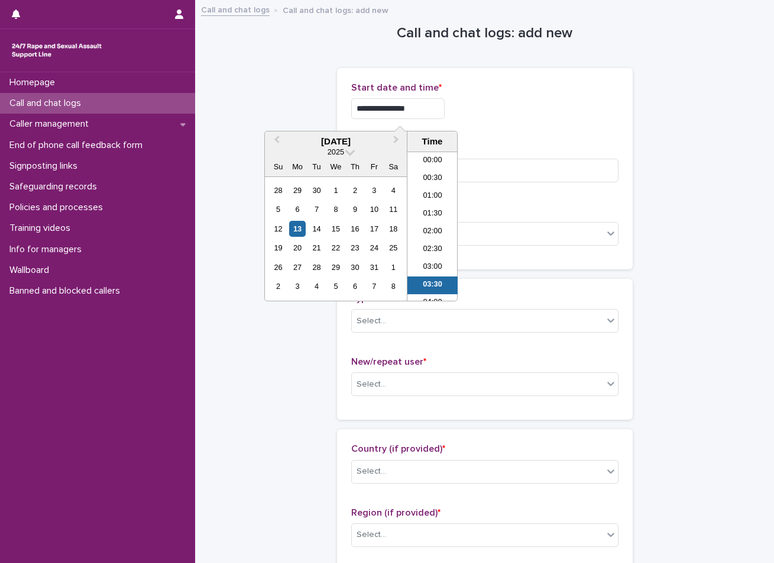
scroll to position [59, 0]
type input "**********"
click at [505, 172] on input at bounding box center [484, 171] width 267 height 24
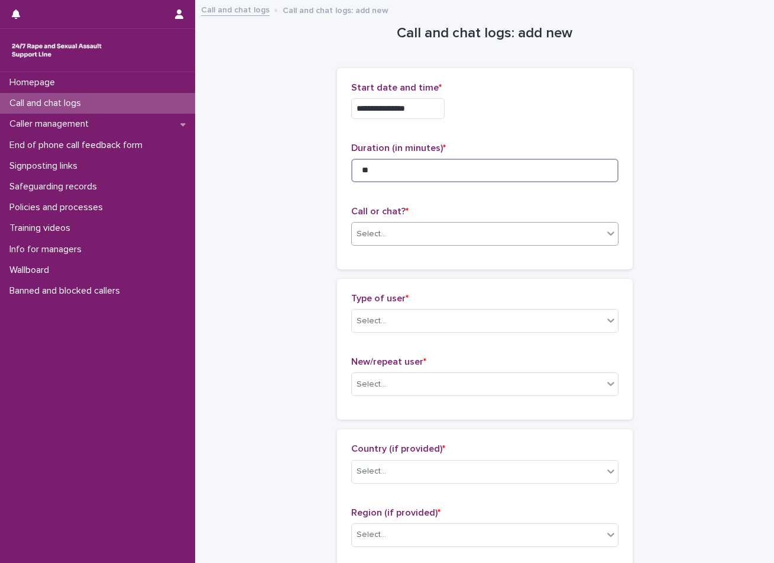
type input "**"
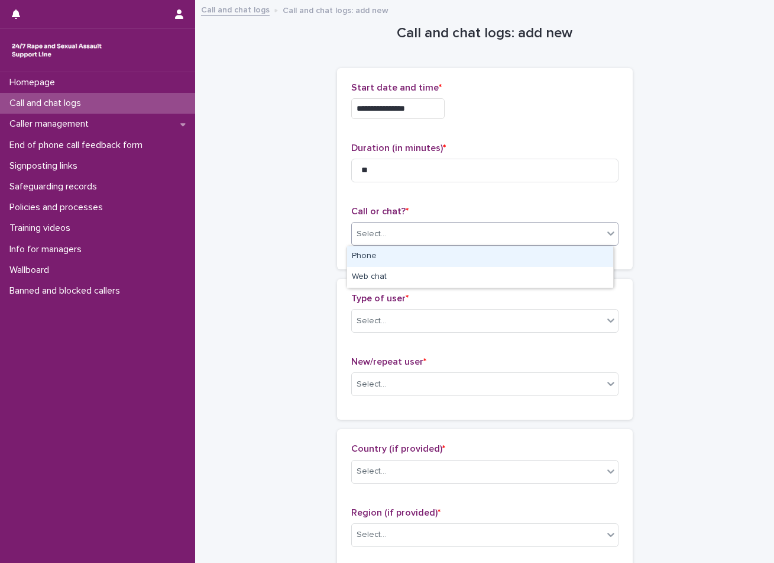
click at [455, 228] on div "Select..." at bounding box center [477, 234] width 251 height 20
click at [434, 256] on div "Phone" at bounding box center [480, 256] width 266 height 21
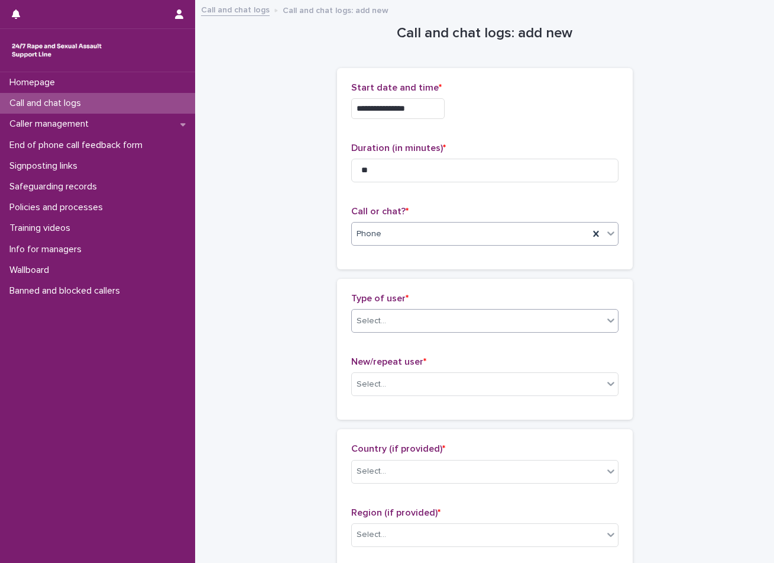
click at [399, 315] on div "Select..." at bounding box center [477, 321] width 251 height 20
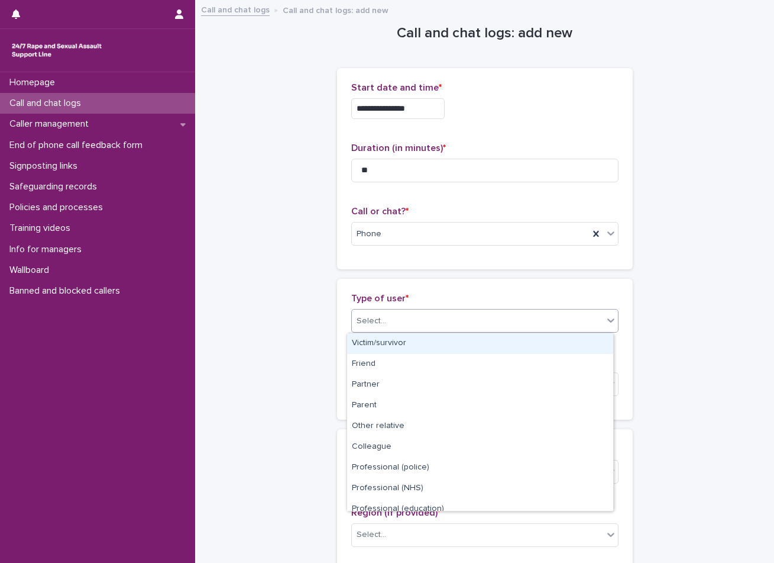
click at [390, 345] on div "Victim/survivor" at bounding box center [480, 343] width 266 height 21
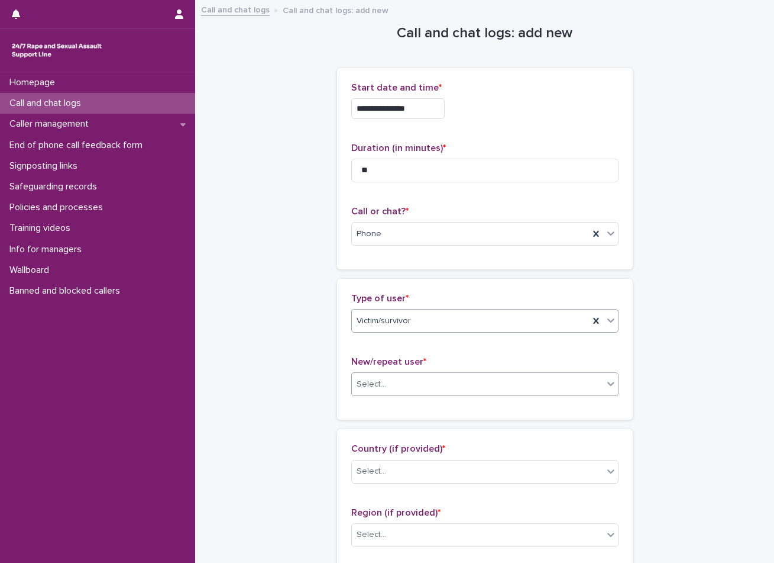
click at [399, 388] on div "Select..." at bounding box center [477, 385] width 251 height 20
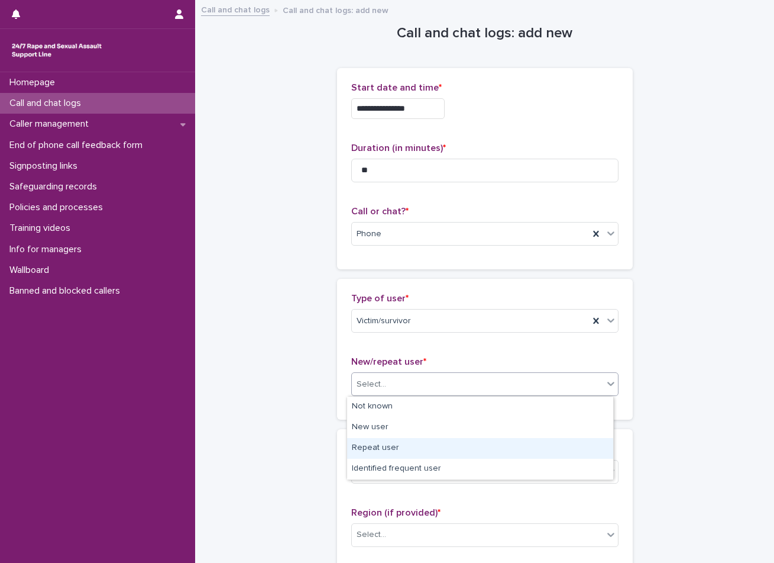
click at [399, 443] on div "Repeat user" at bounding box center [480, 448] width 266 height 21
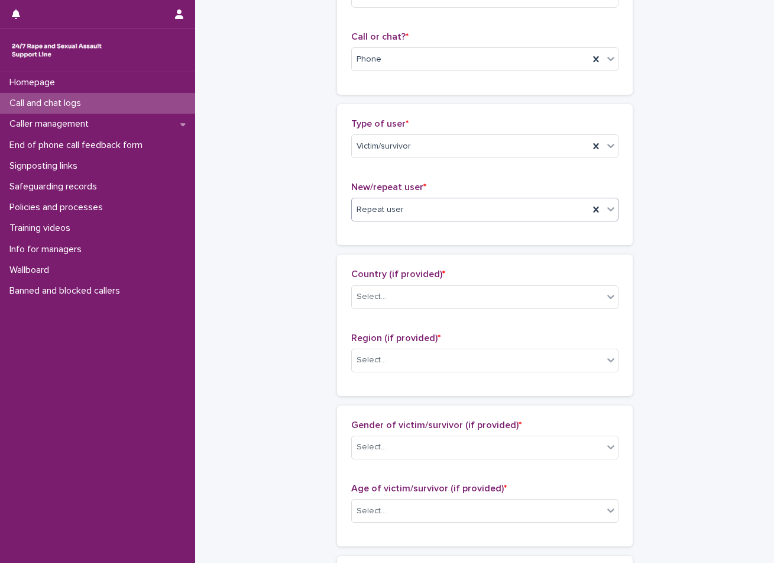
scroll to position [177, 0]
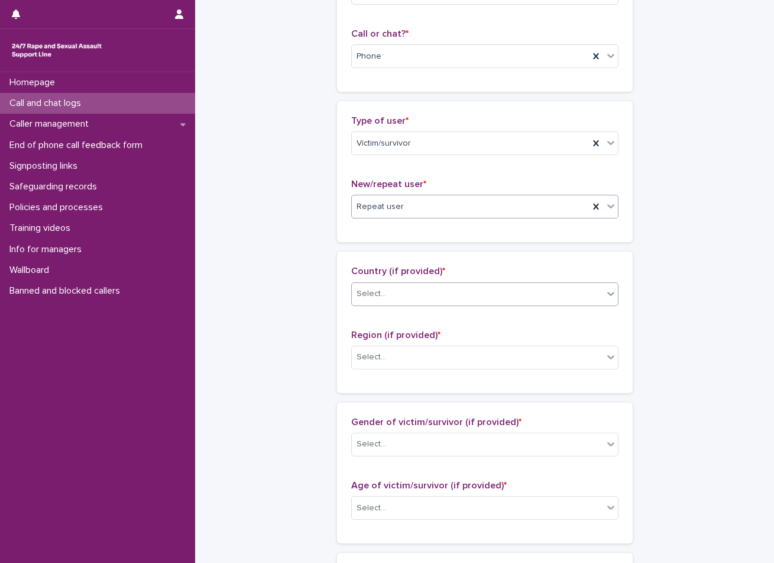
click at [403, 286] on div "Select..." at bounding box center [477, 294] width 251 height 20
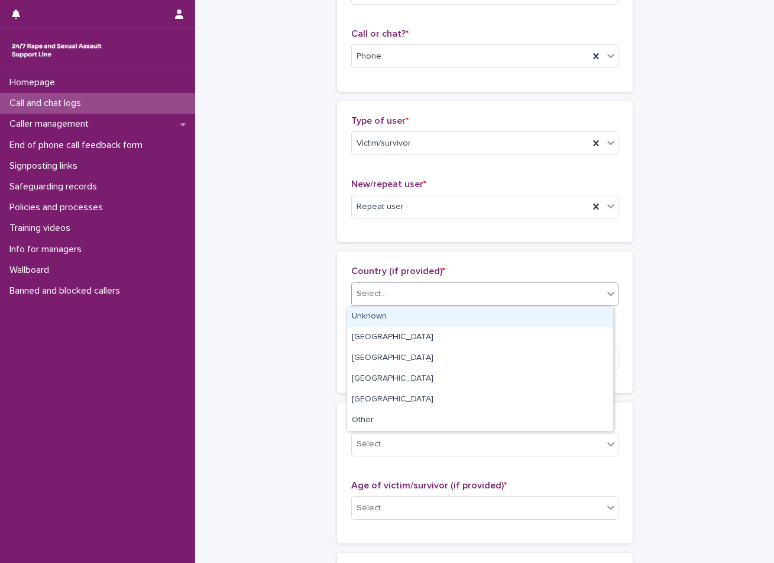
click at [390, 311] on div "Unknown" at bounding box center [480, 316] width 266 height 21
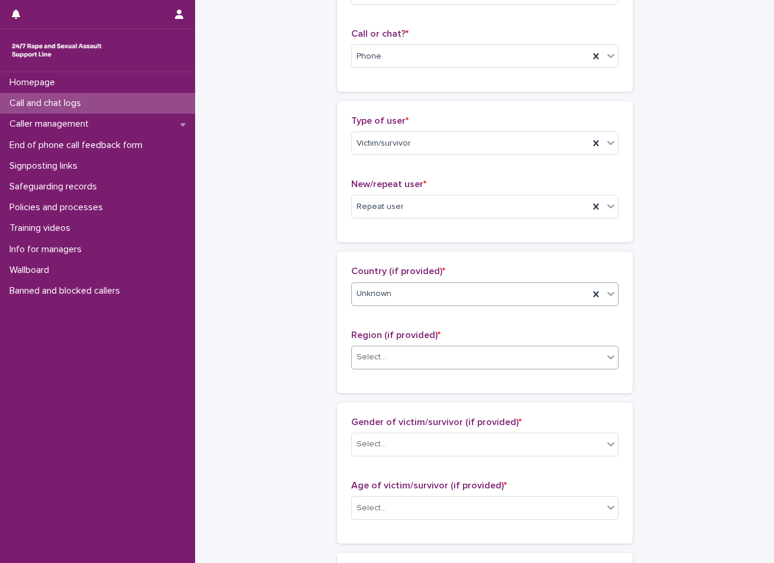
click at [433, 353] on div "Select..." at bounding box center [477, 357] width 251 height 20
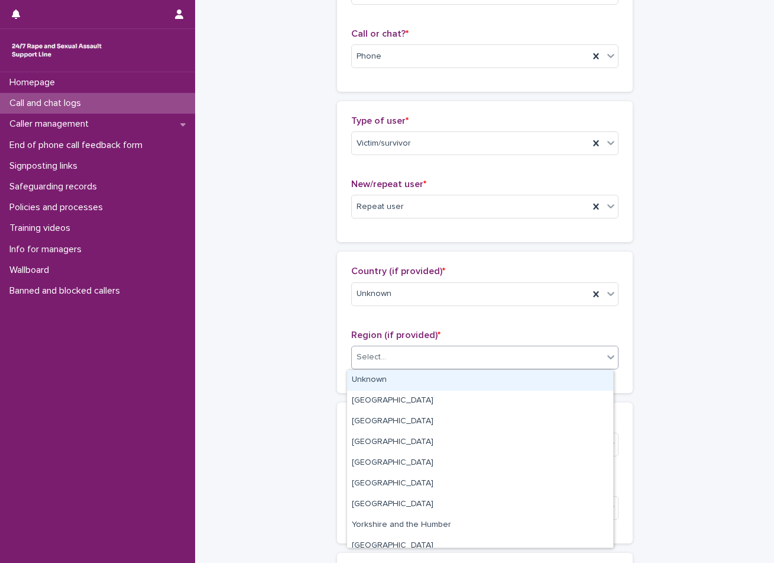
click at [404, 378] on div "Unknown" at bounding box center [480, 380] width 266 height 21
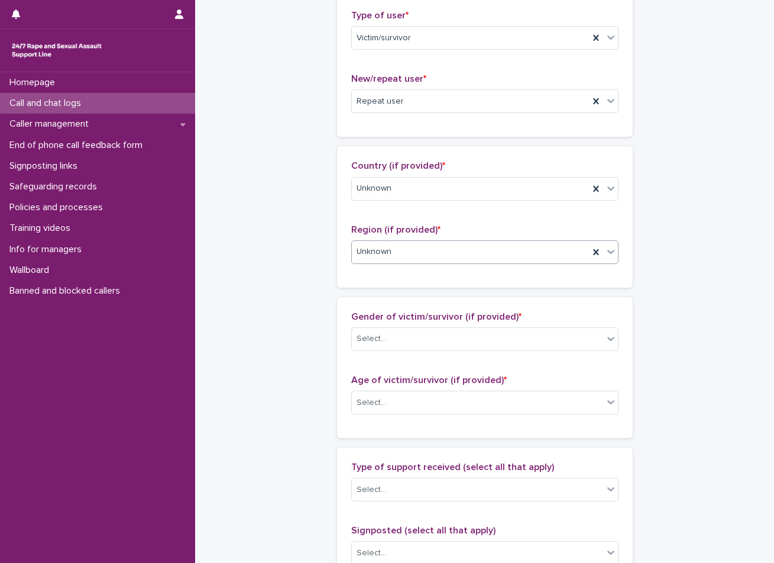
scroll to position [296, 0]
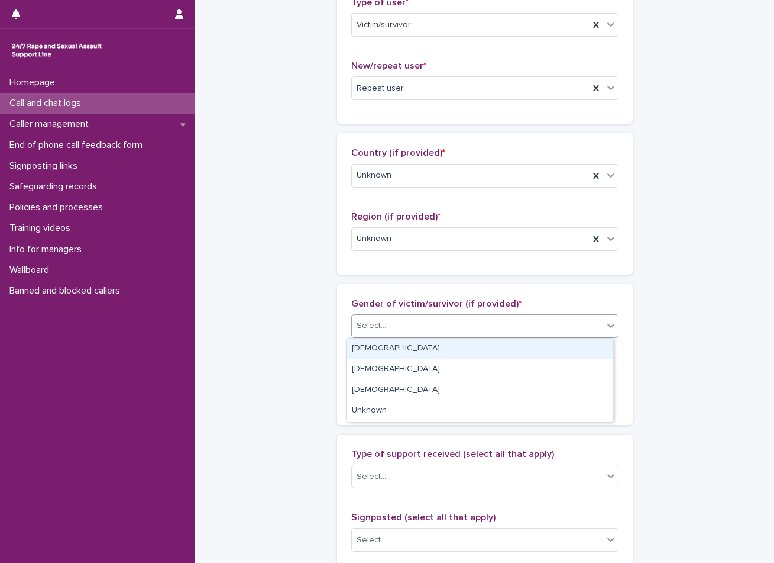
click at [408, 316] on div "Select..." at bounding box center [477, 326] width 251 height 20
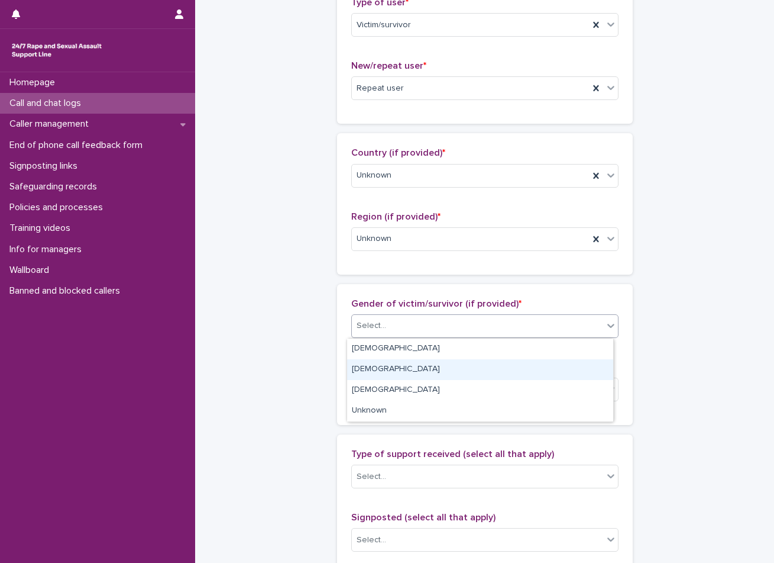
drag, startPoint x: 386, startPoint y: 344, endPoint x: 383, endPoint y: 369, distance: 24.4
click at [381, 361] on div "[DEMOGRAPHIC_DATA]" at bounding box center [480, 369] width 266 height 21
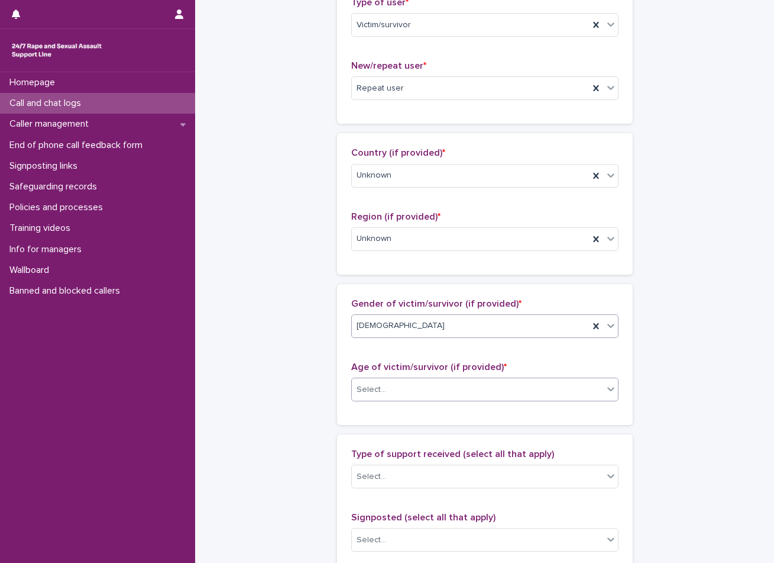
click at [384, 385] on div "Select..." at bounding box center [477, 390] width 251 height 20
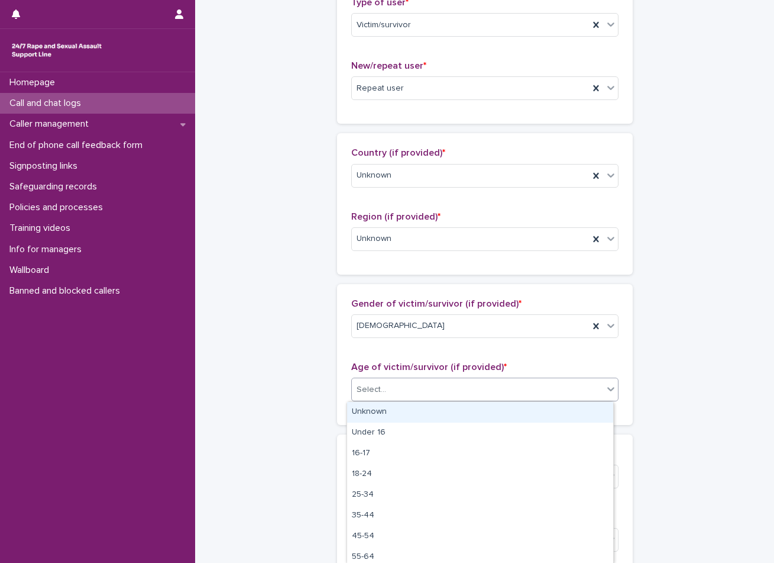
click at [383, 408] on div "Unknown" at bounding box center [480, 412] width 266 height 21
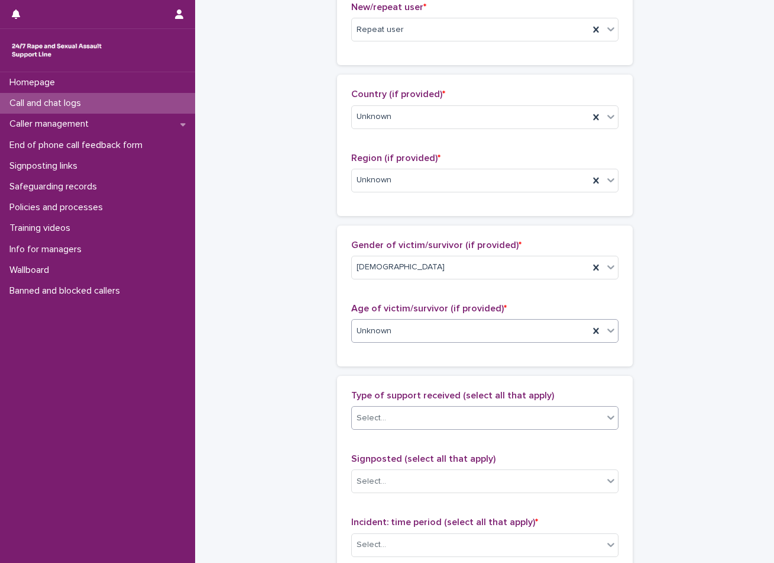
scroll to position [355, 0]
click at [398, 405] on div "Type of support received (select all that apply) Select..." at bounding box center [484, 413] width 267 height 49
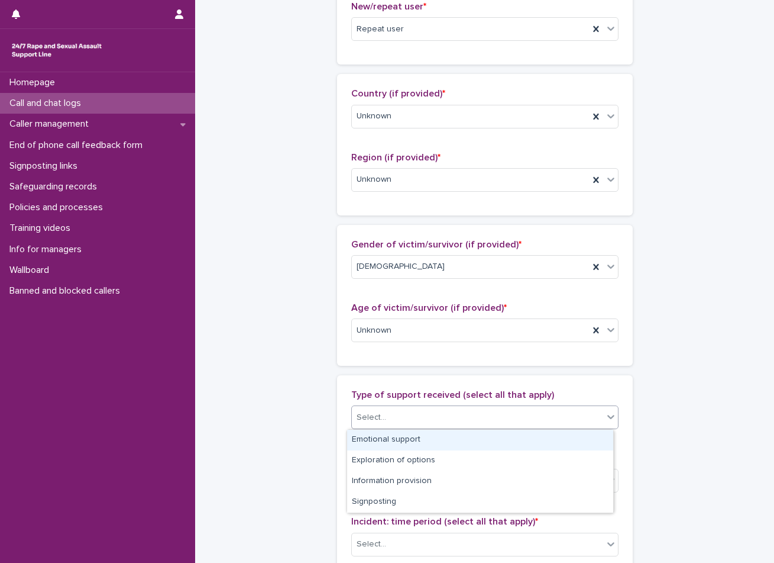
click at [393, 420] on div "Select..." at bounding box center [477, 418] width 251 height 20
click at [385, 441] on div "Emotional support" at bounding box center [480, 440] width 266 height 21
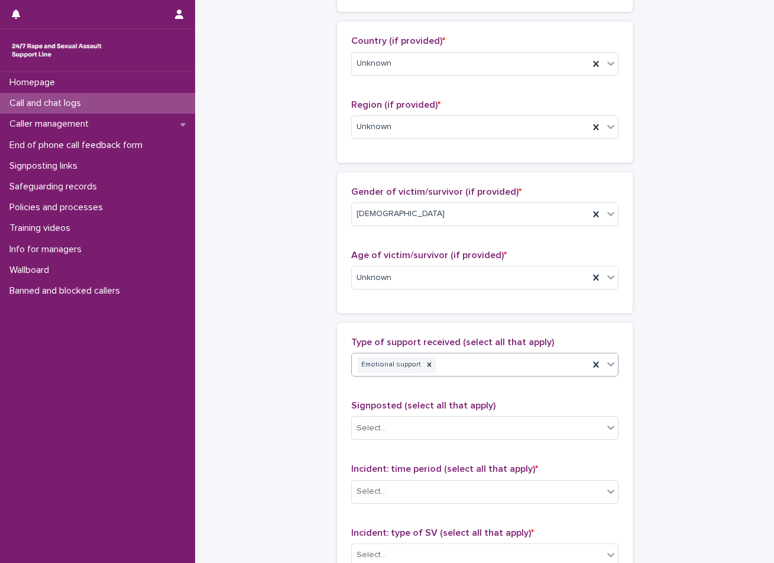
scroll to position [473, 0]
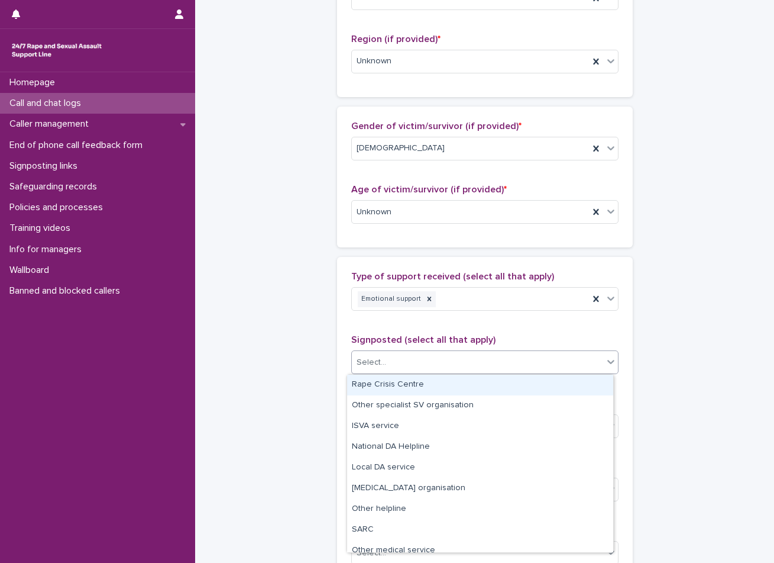
click at [431, 356] on div "Select..." at bounding box center [477, 363] width 251 height 20
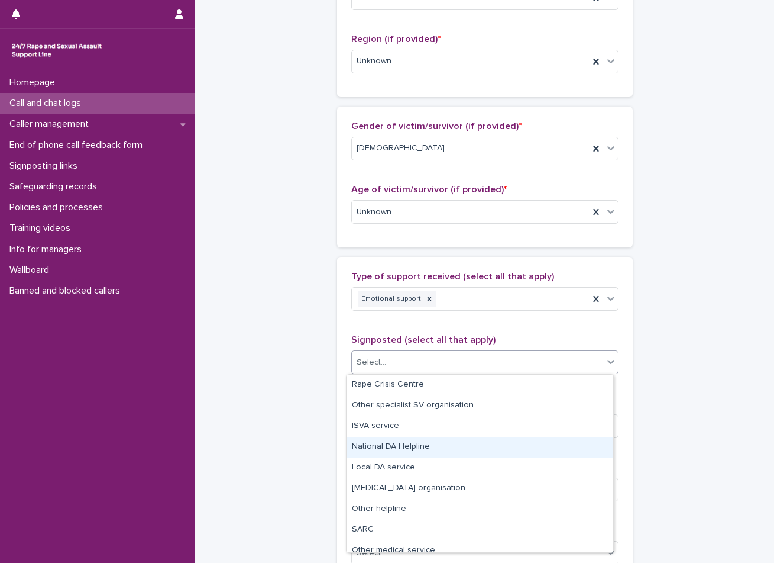
scroll to position [71, 0]
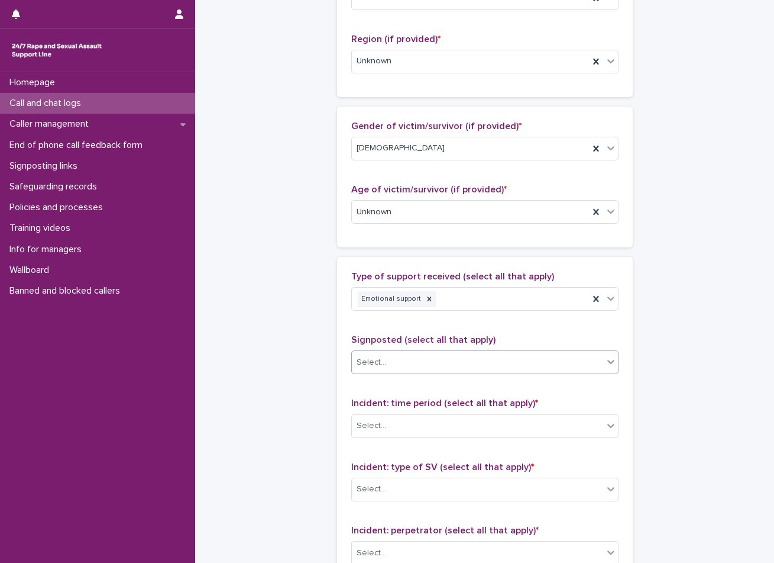
click at [380, 362] on div "Select..." at bounding box center [477, 363] width 251 height 20
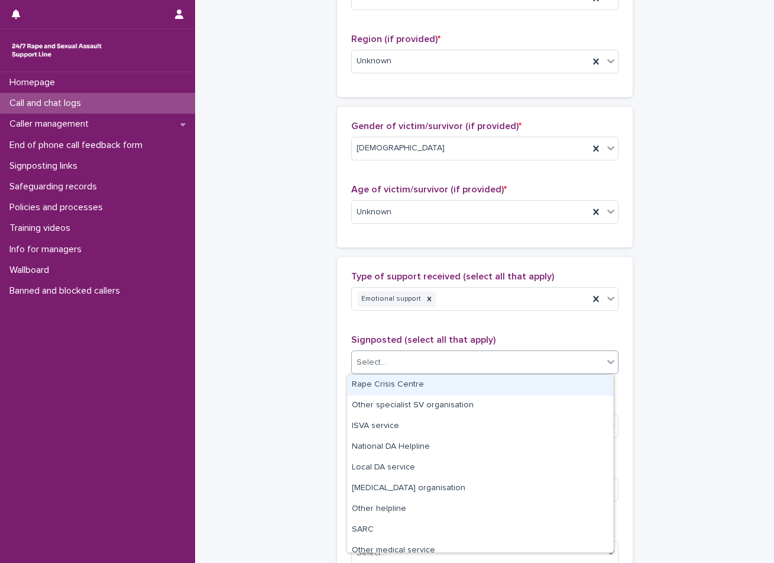
click at [383, 364] on div "Select..." at bounding box center [477, 363] width 251 height 20
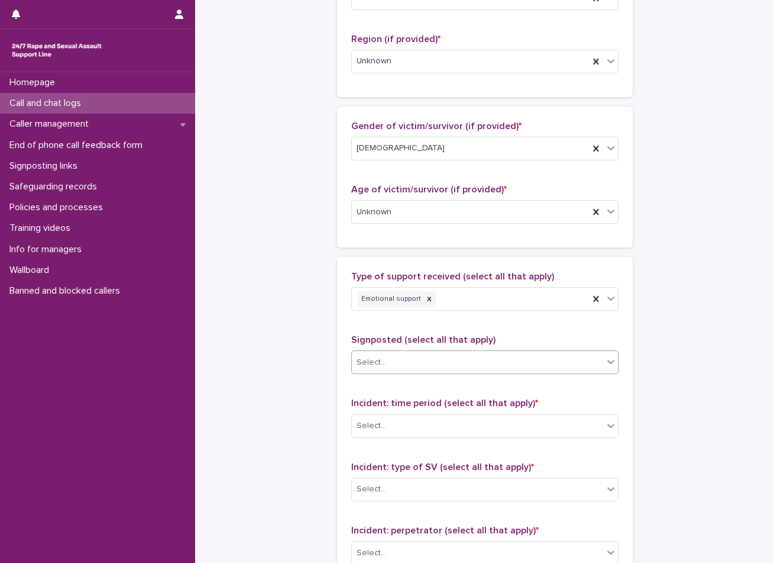
click at [385, 364] on div "Select..." at bounding box center [477, 363] width 251 height 20
click at [391, 421] on div "Select..." at bounding box center [477, 426] width 251 height 20
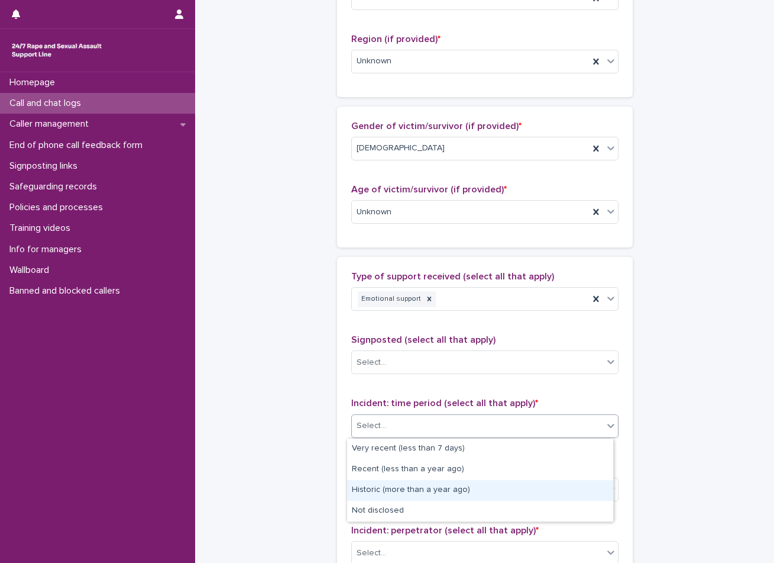
click at [404, 486] on div "Historic (more than a year ago)" at bounding box center [480, 490] width 266 height 21
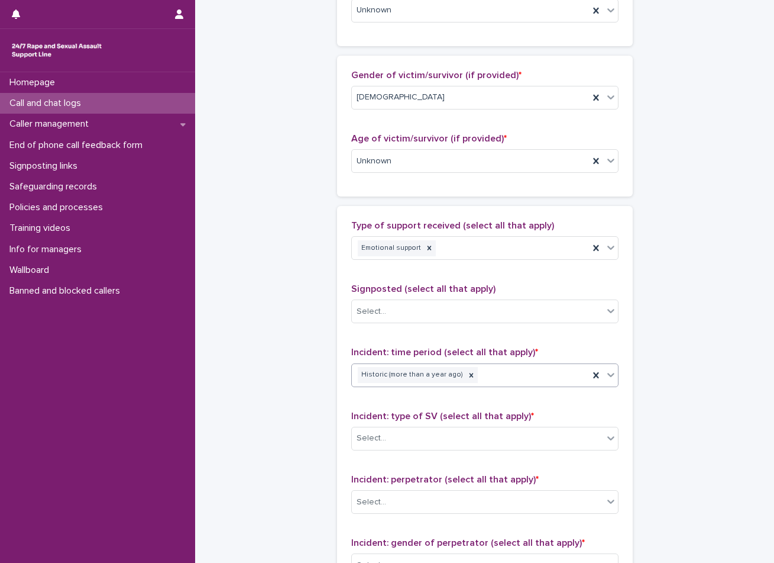
scroll to position [592, 0]
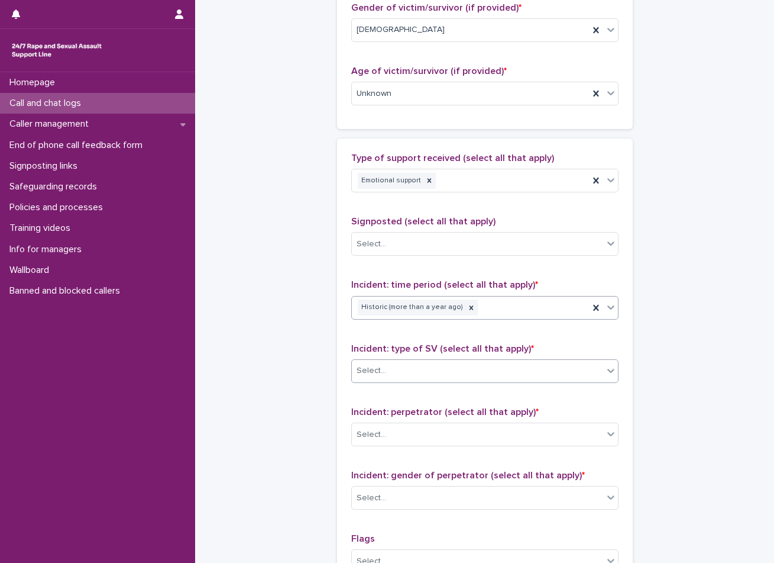
click at [390, 373] on div "Select..." at bounding box center [477, 371] width 251 height 20
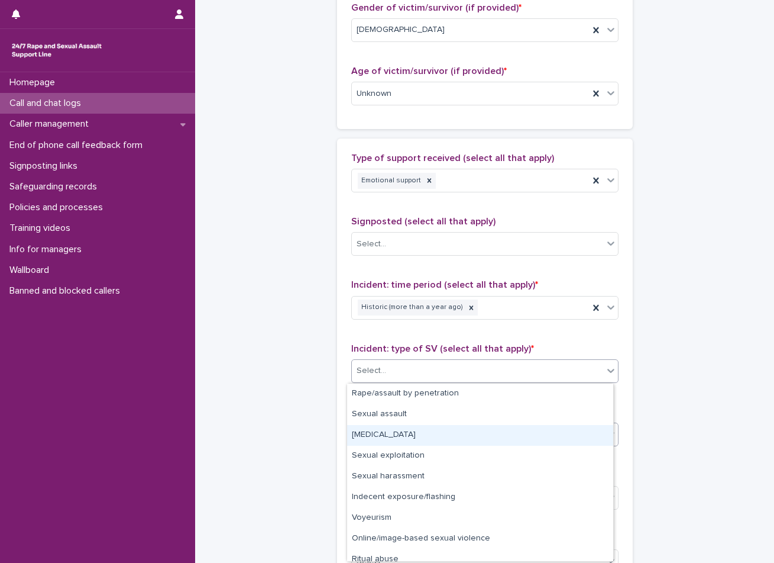
click at [401, 438] on div "[MEDICAL_DATA]" at bounding box center [480, 435] width 266 height 21
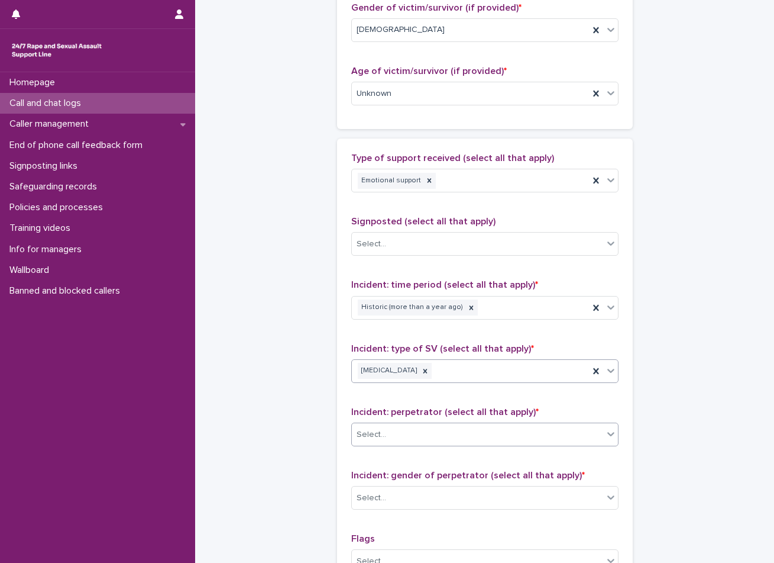
scroll to position [710, 0]
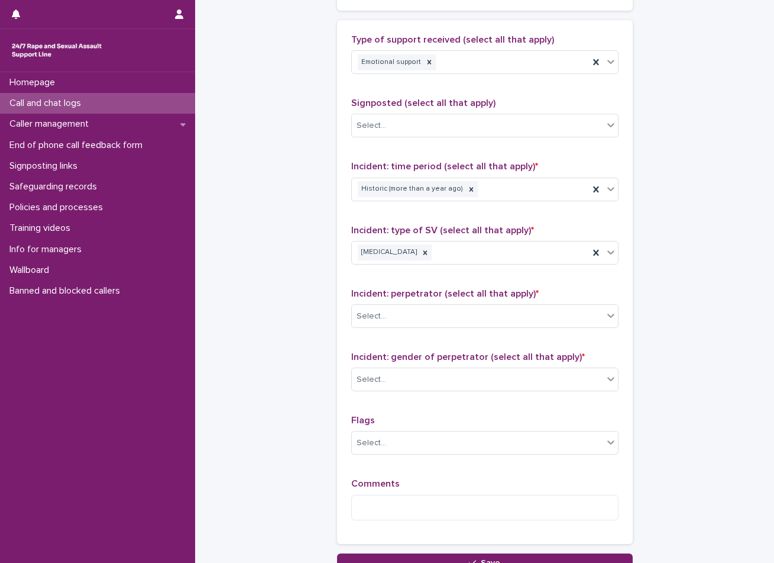
click at [387, 332] on div "Incident: perpetrator (select all that apply) * Select..." at bounding box center [484, 312] width 267 height 49
click at [386, 326] on div "Select..." at bounding box center [484, 316] width 267 height 24
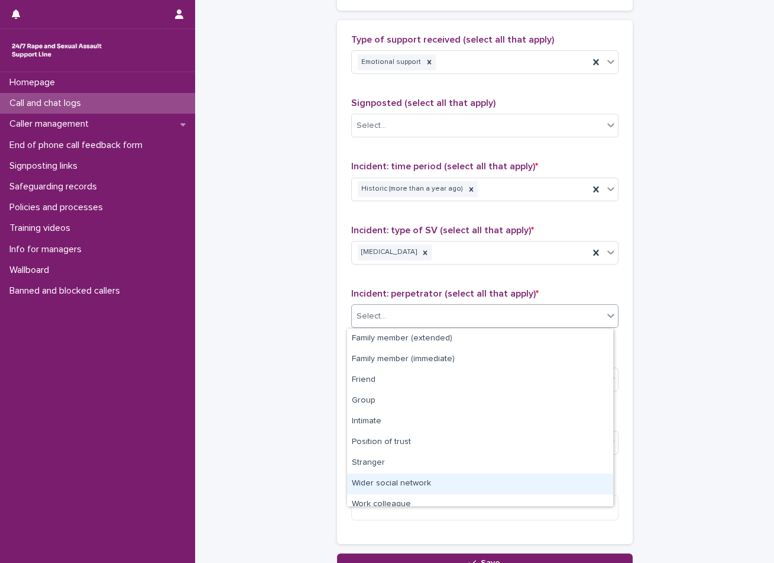
scroll to position [50, 0]
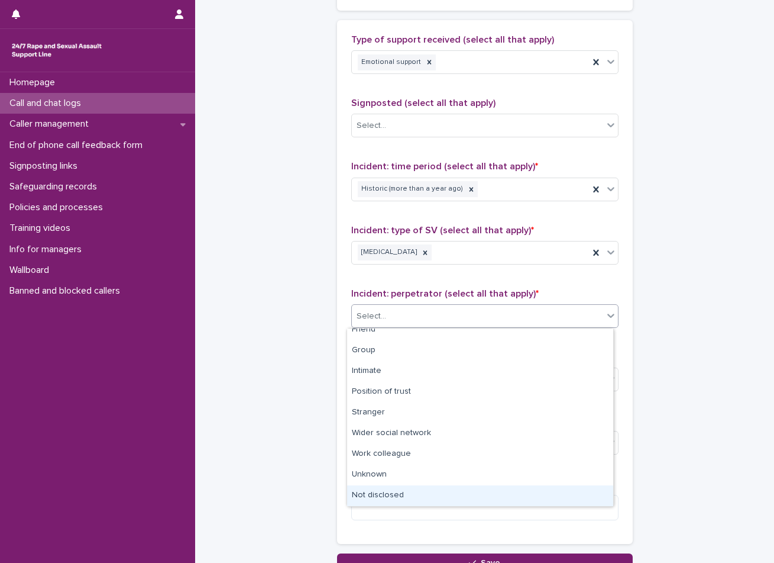
click at [422, 488] on div "Not disclosed" at bounding box center [480, 495] width 266 height 21
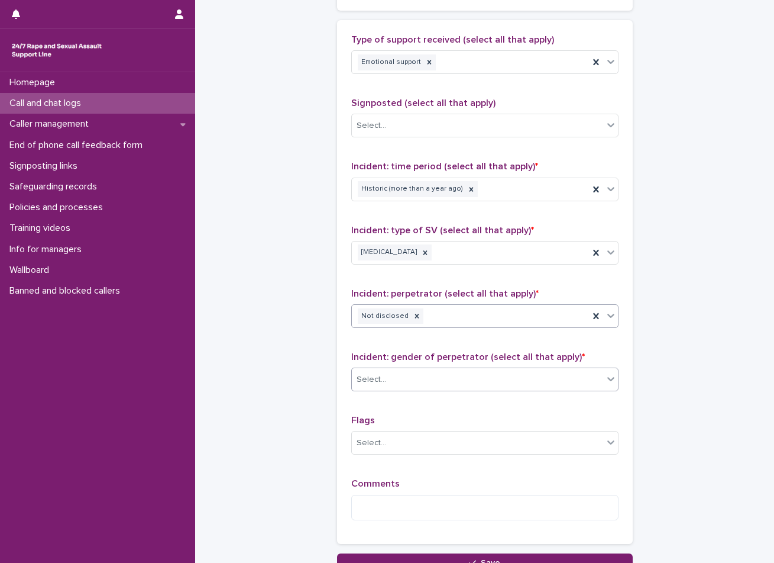
click at [411, 380] on div "Select..." at bounding box center [477, 380] width 251 height 20
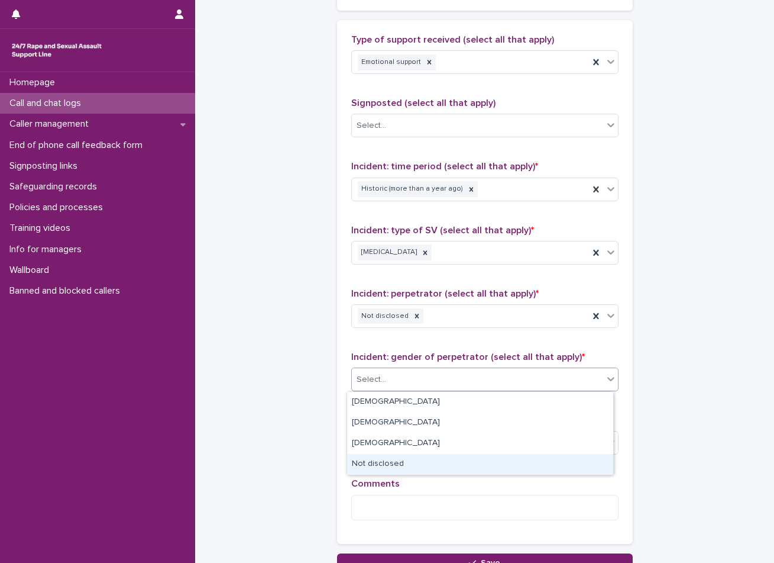
click at [427, 467] on div "Not disclosed" at bounding box center [480, 464] width 266 height 21
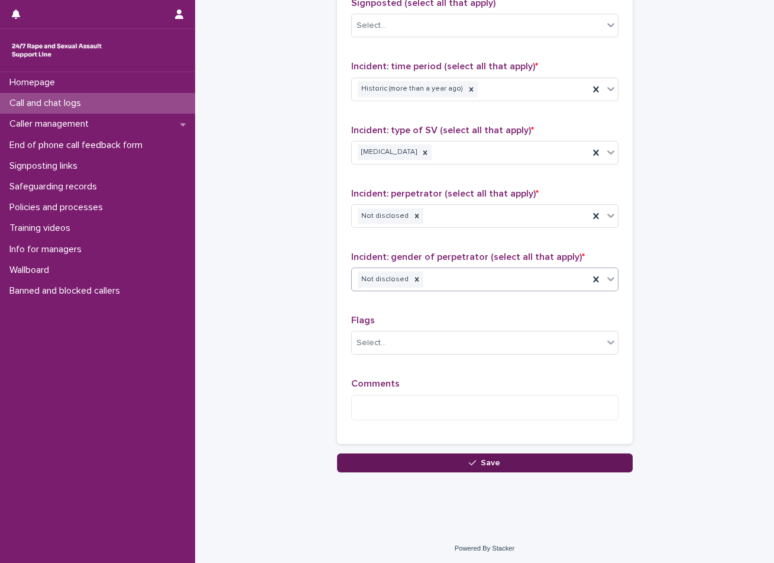
scroll to position [812, 0]
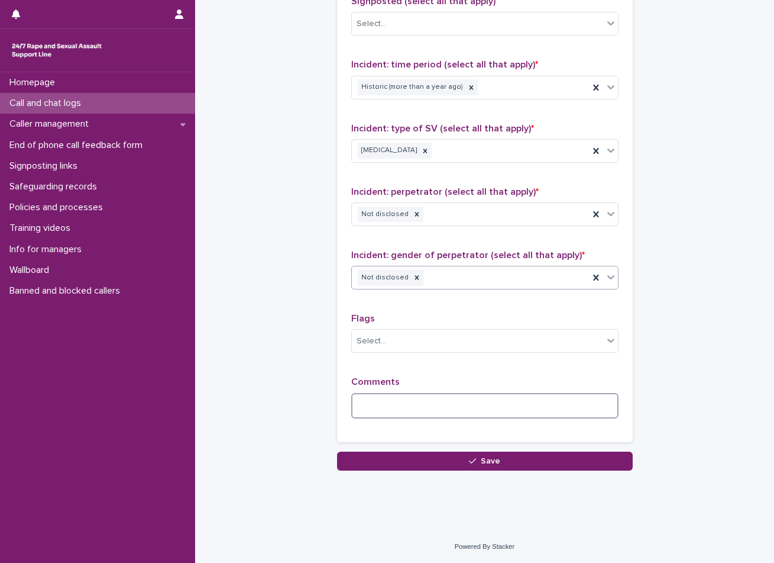
click at [407, 406] on textarea at bounding box center [484, 405] width 267 height 25
click at [576, 413] on textarea "**********" at bounding box center [484, 405] width 267 height 25
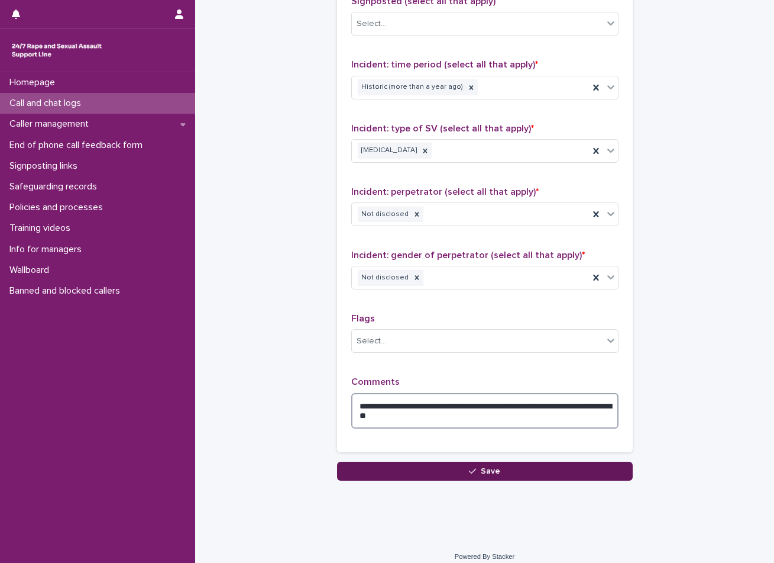
type textarea "**********"
click at [535, 474] on button "Save" at bounding box center [485, 470] width 296 height 19
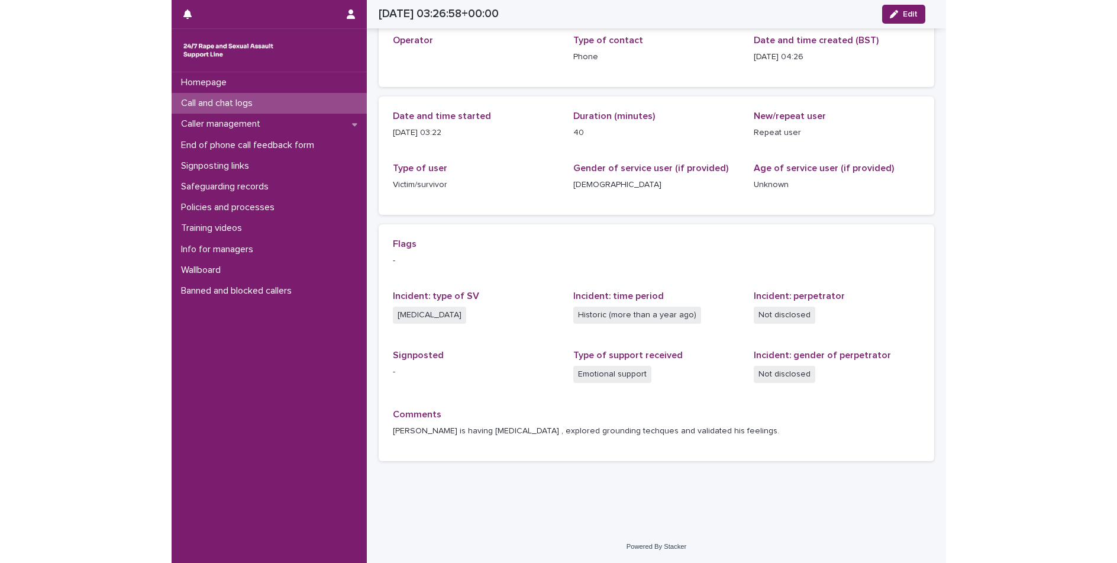
scroll to position [66, 0]
